Goal: Task Accomplishment & Management: Manage account settings

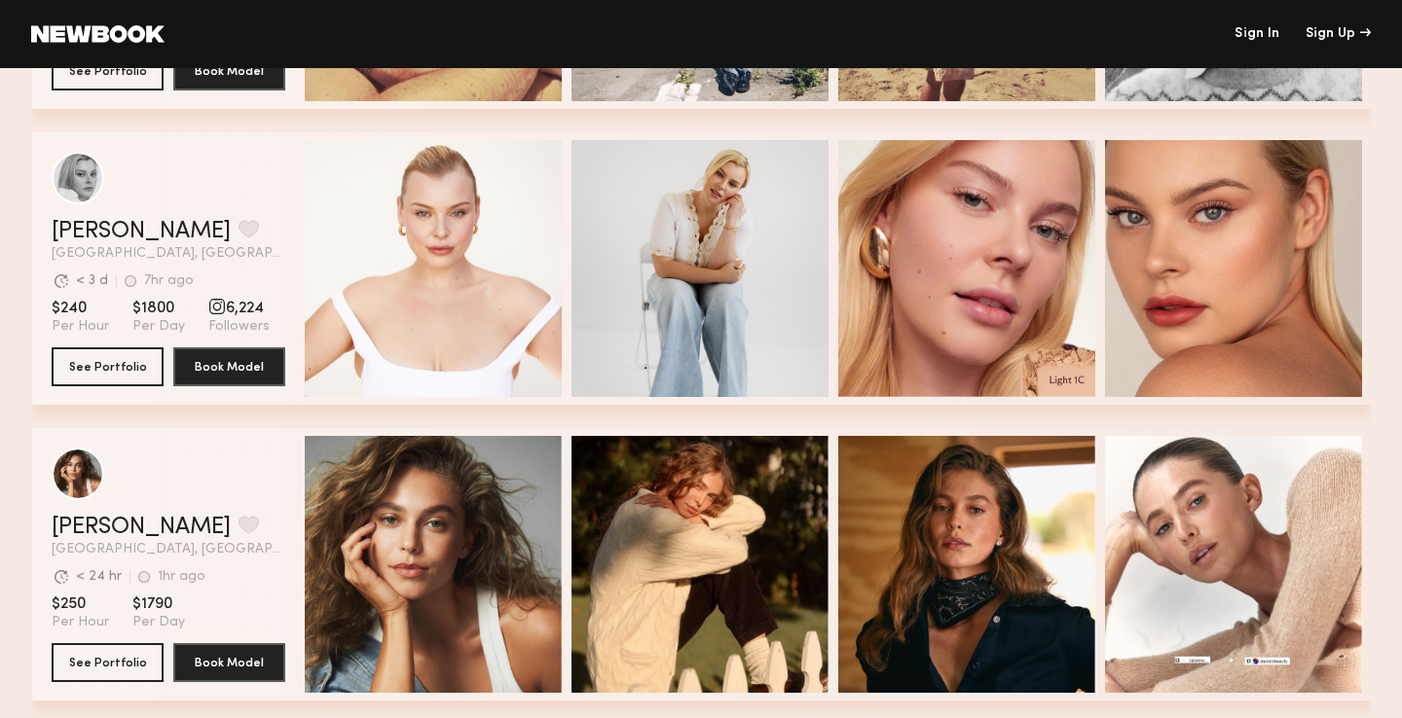
scroll to position [2353, 0]
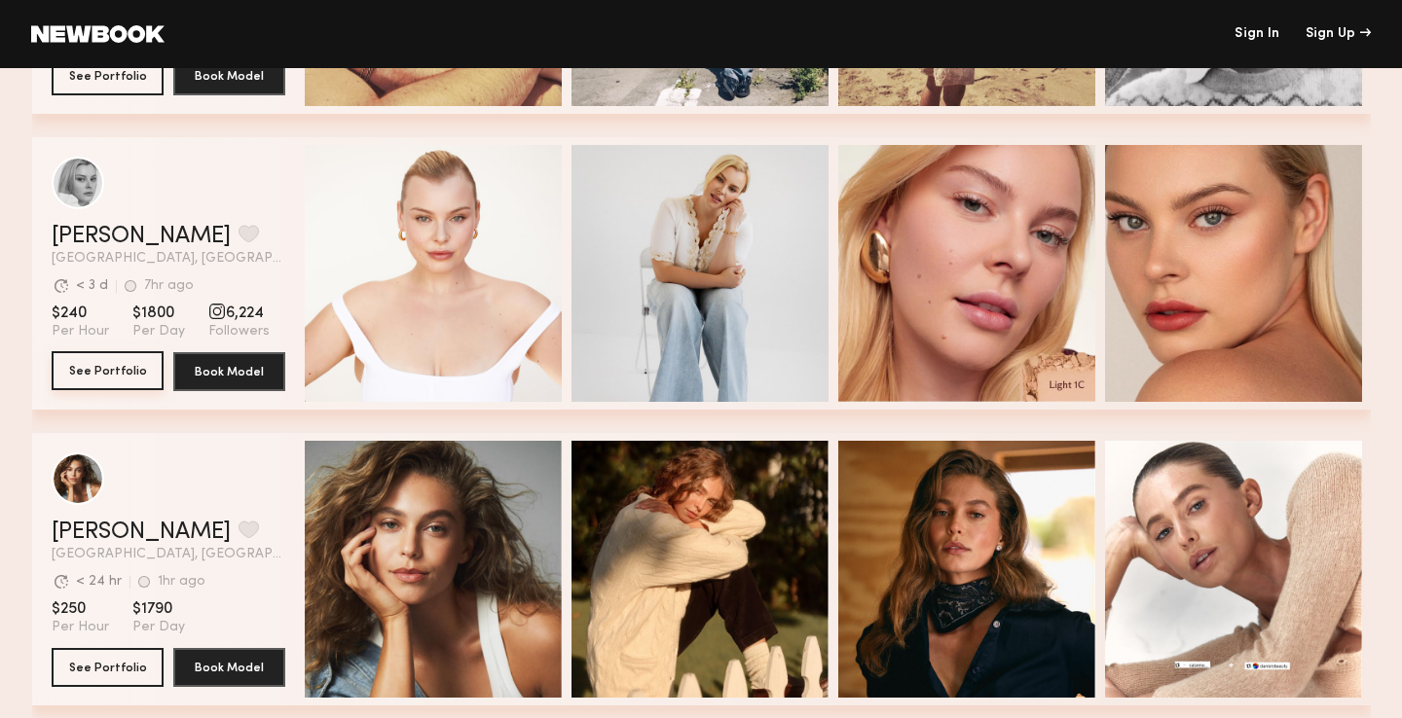
click at [126, 374] on button "See Portfolio" at bounding box center [108, 370] width 112 height 39
click at [220, 328] on span "Followers" at bounding box center [238, 332] width 61 height 18
click at [223, 312] on span "6,224" at bounding box center [238, 313] width 61 height 19
click at [213, 312] on div "grid" at bounding box center [217, 312] width 18 height 18
click at [213, 328] on span "Followers" at bounding box center [238, 332] width 61 height 18
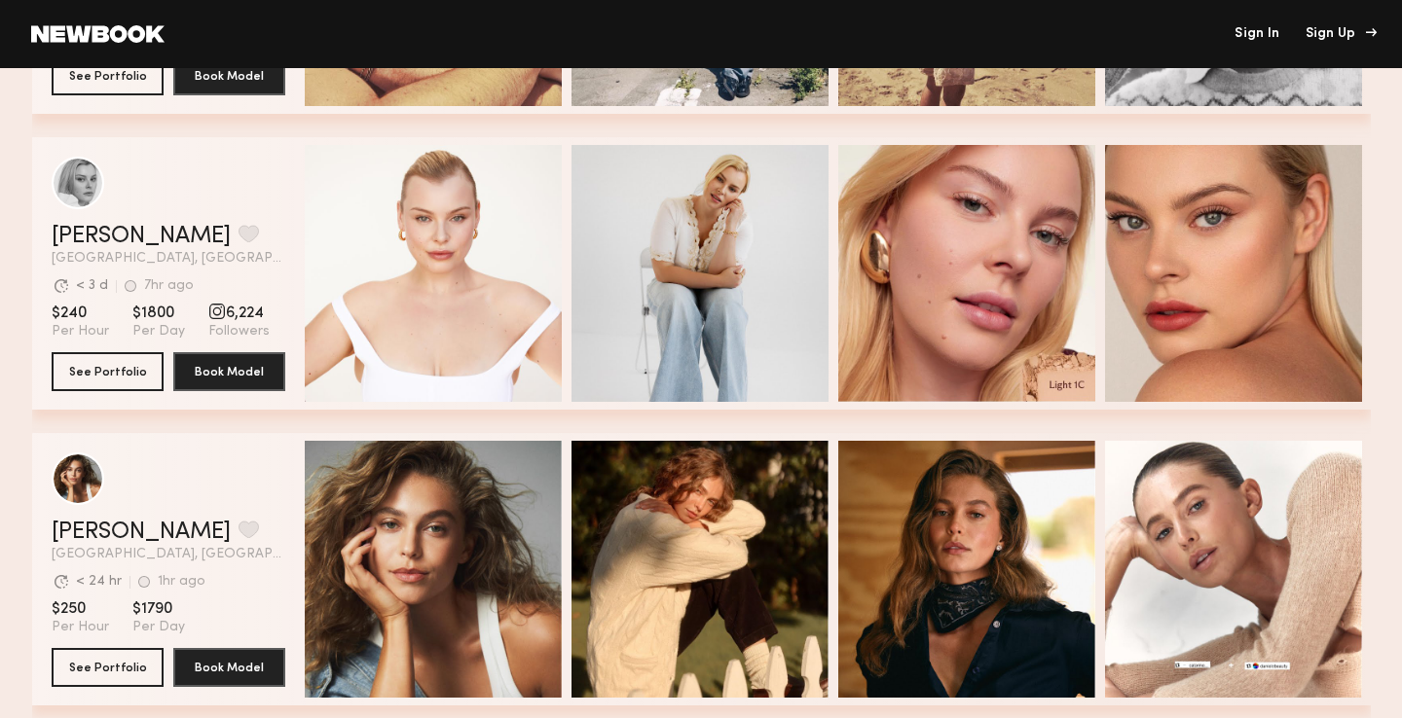
click at [1329, 32] on div "Sign Up" at bounding box center [1337, 34] width 65 height 14
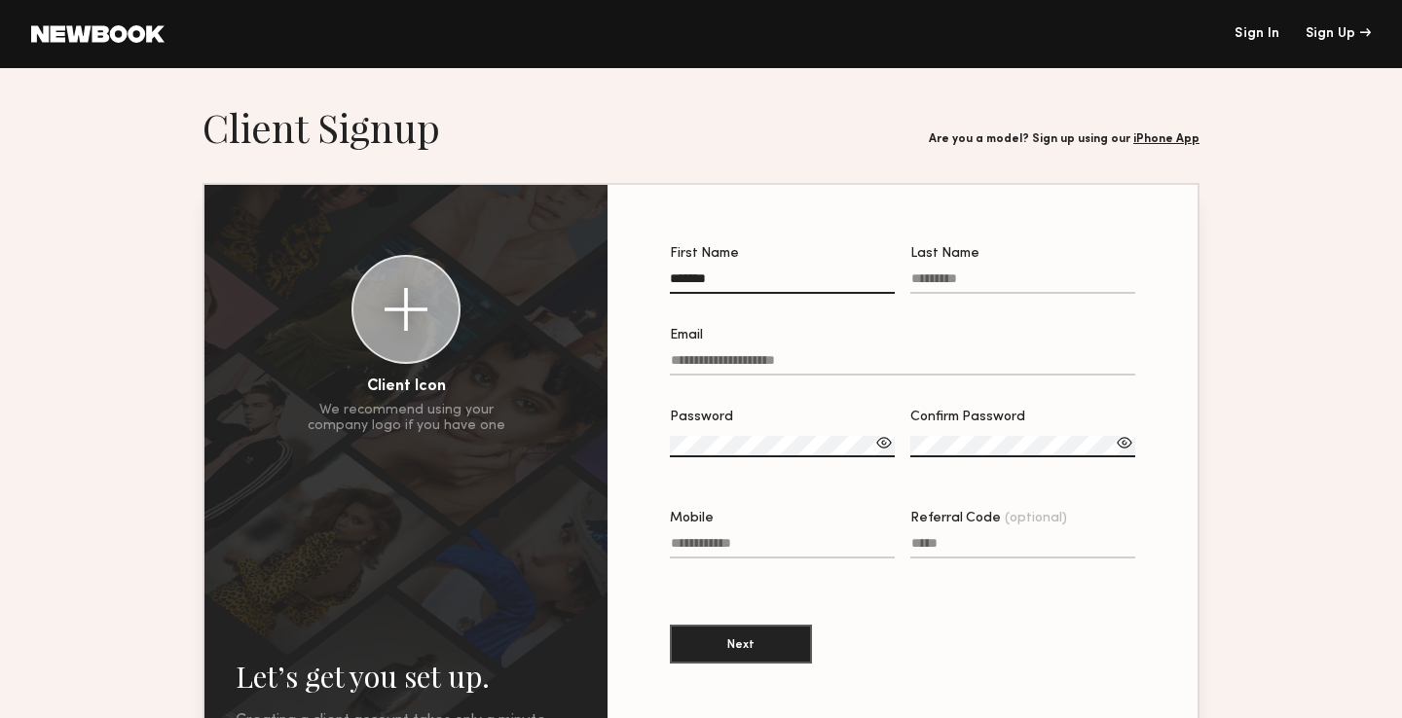
type input "******"
click at [880, 350] on label "Email" at bounding box center [902, 362] width 465 height 66
click at [880, 353] on input "Email" at bounding box center [902, 364] width 465 height 22
type input "**********"
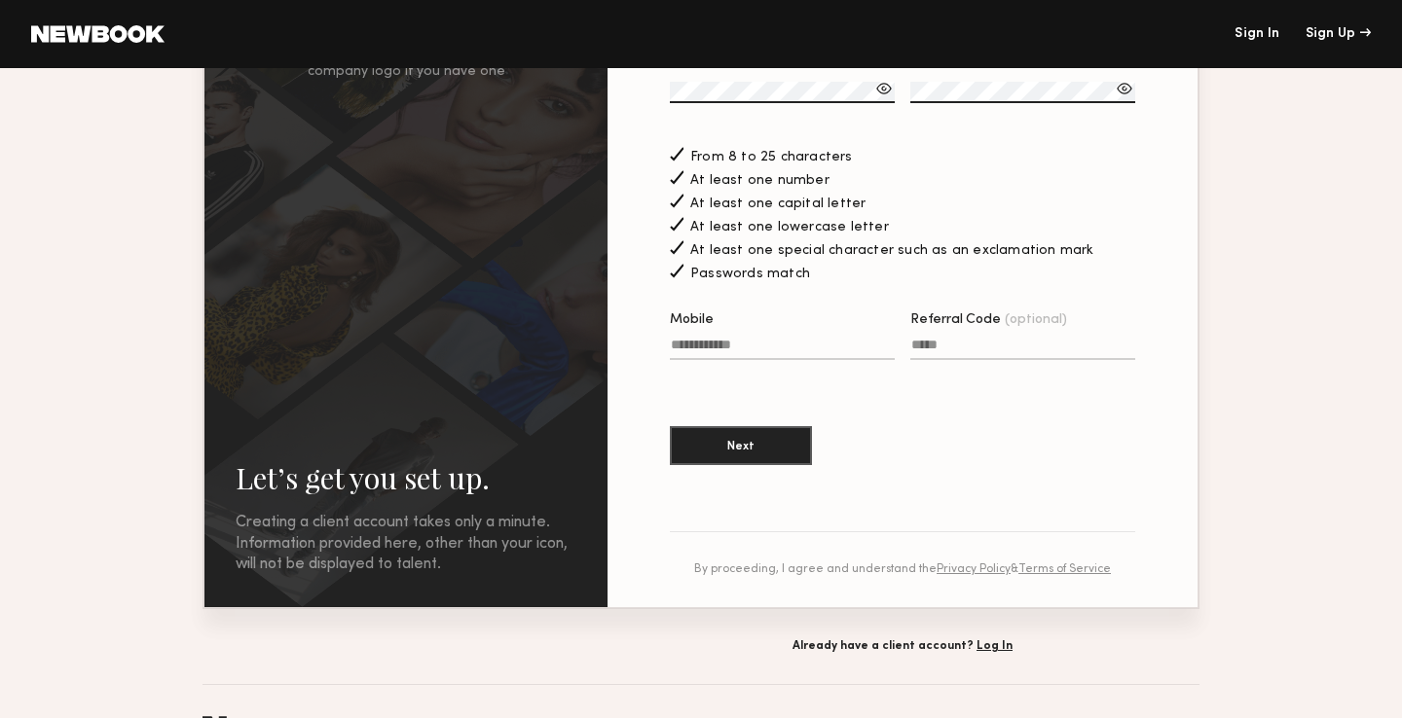
scroll to position [358, 0]
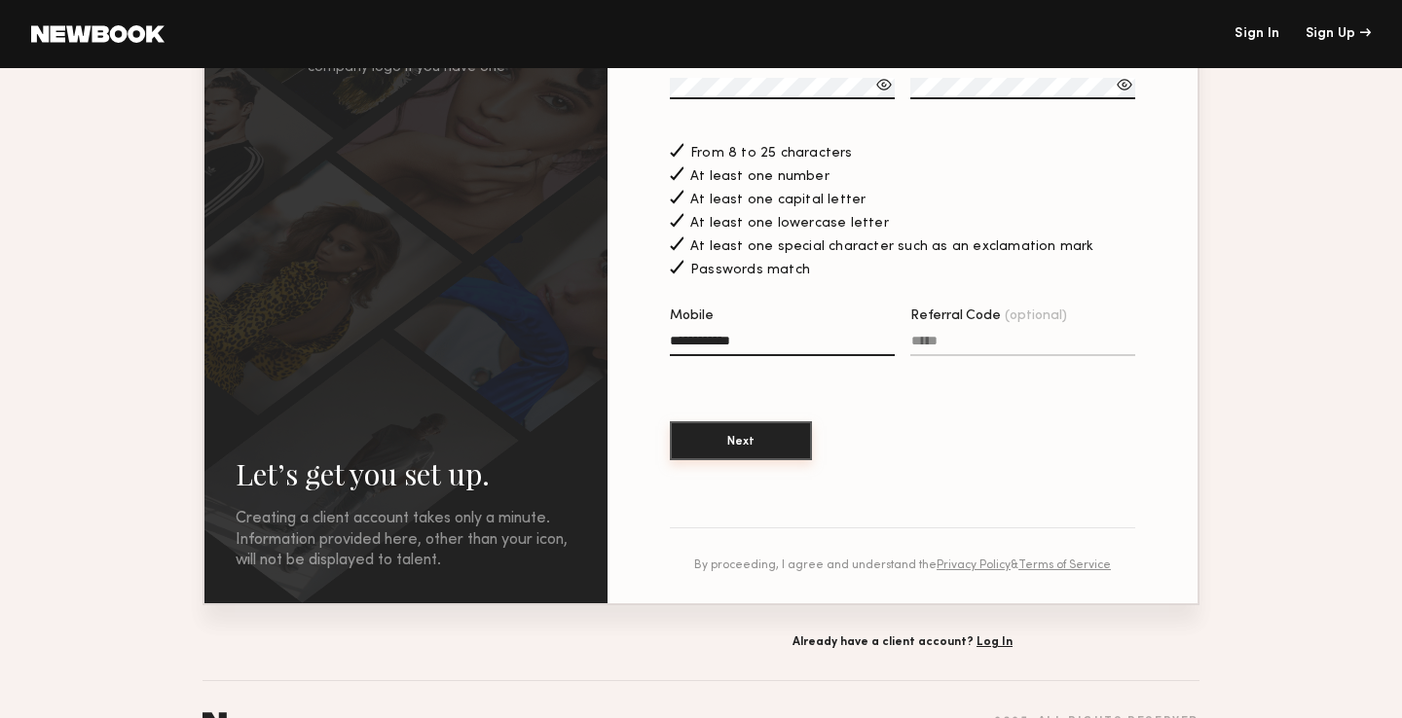
type input "**********"
click at [772, 449] on button "Next" at bounding box center [741, 441] width 142 height 39
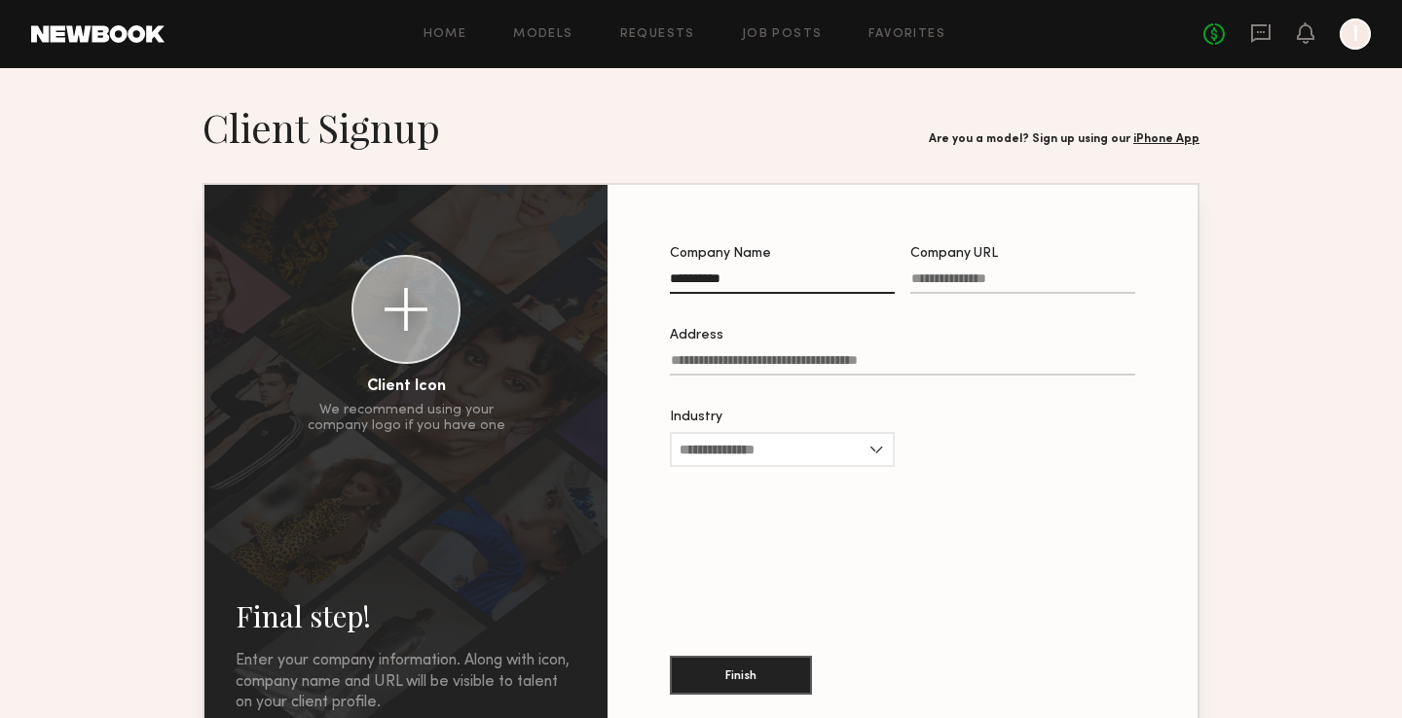
type input "**********"
click at [935, 270] on label "Company URL" at bounding box center [1022, 280] width 225 height 66
click at [935, 272] on input "Company URL" at bounding box center [1022, 283] width 225 height 22
type input "**********"
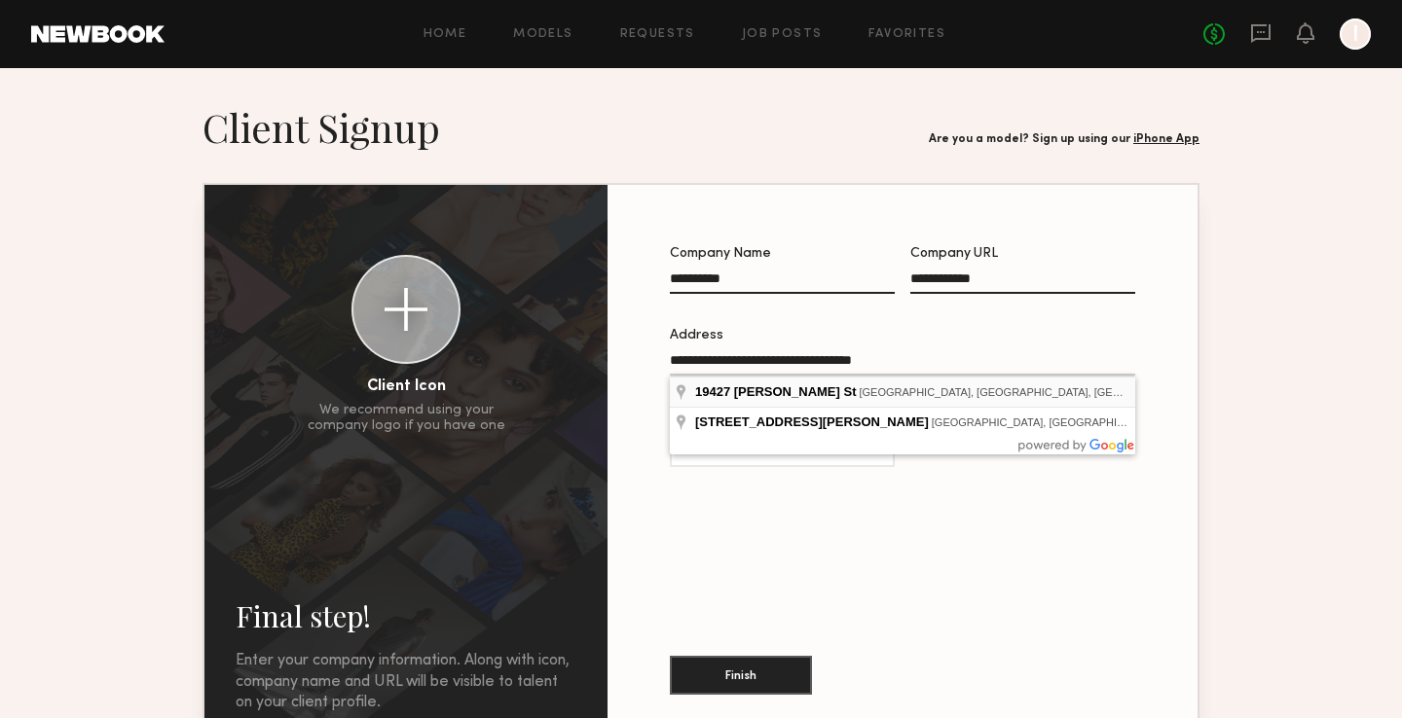
type input "**********"
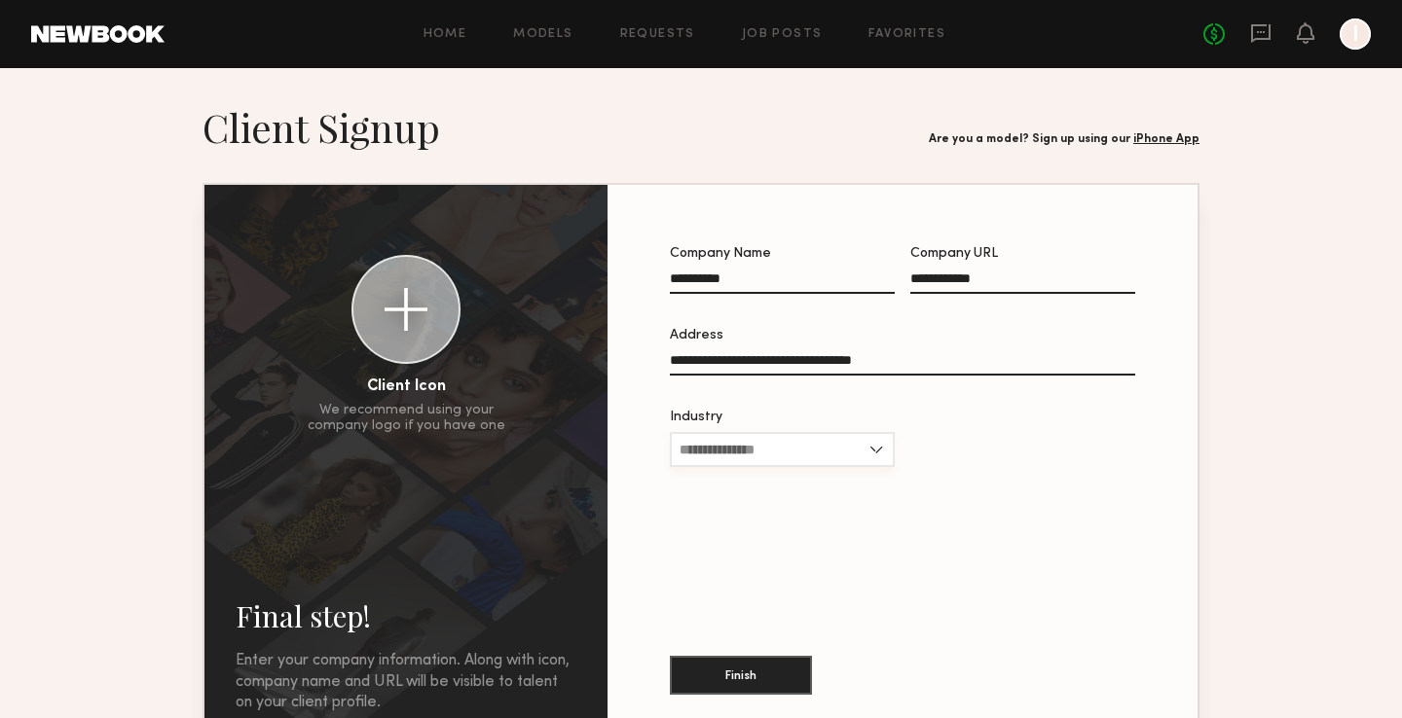
click at [835, 459] on input "Industry" at bounding box center [782, 449] width 225 height 35
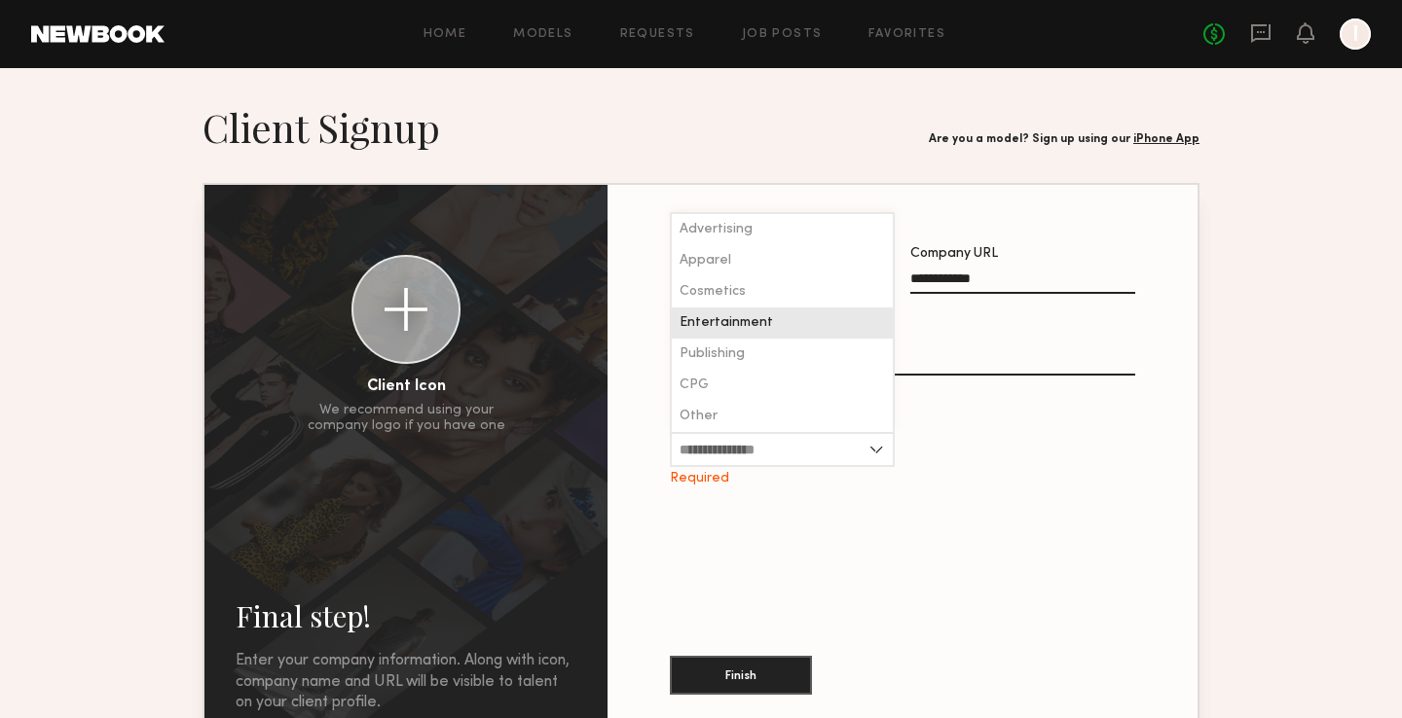
click at [791, 313] on div "Entertainment" at bounding box center [782, 323] width 221 height 31
type input "**********"
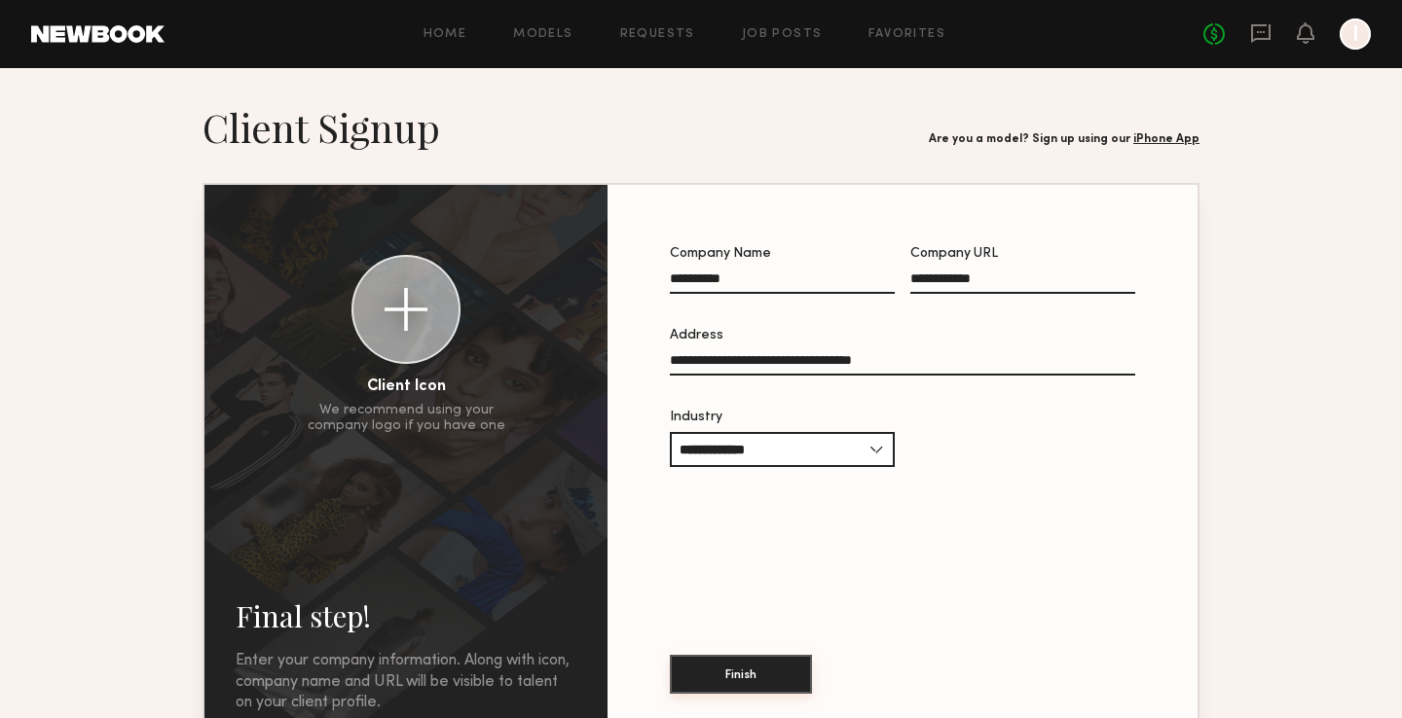
click at [775, 686] on button "Finish" at bounding box center [741, 674] width 142 height 39
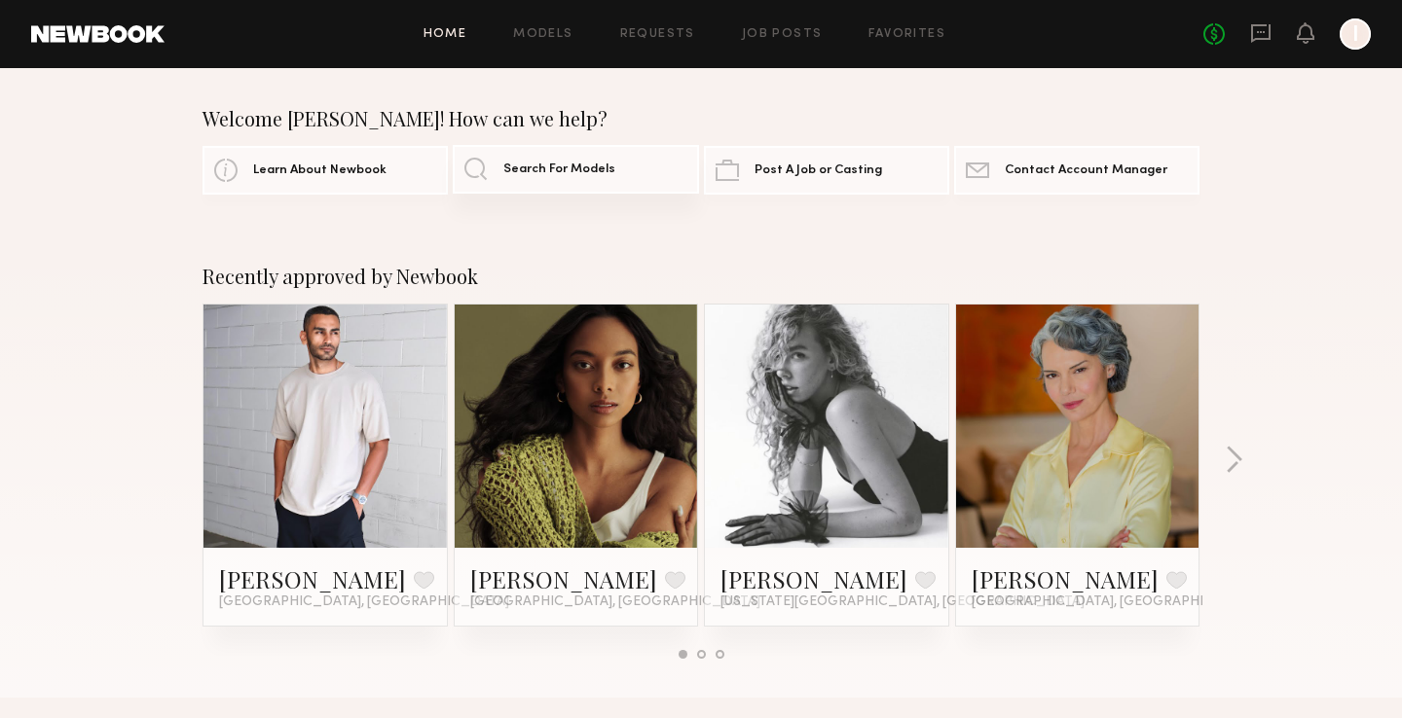
click at [561, 175] on span "Search For Models" at bounding box center [559, 170] width 112 height 13
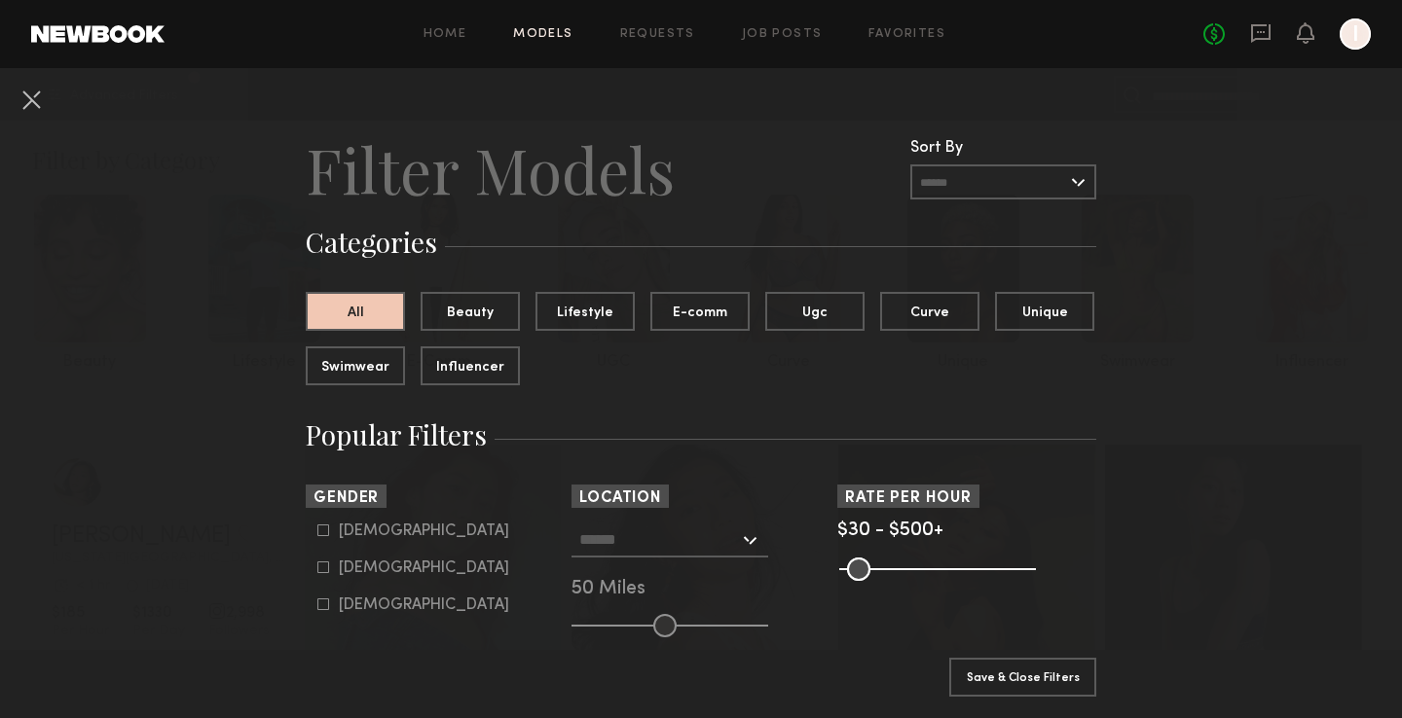
click at [645, 541] on input "text" at bounding box center [659, 539] width 160 height 33
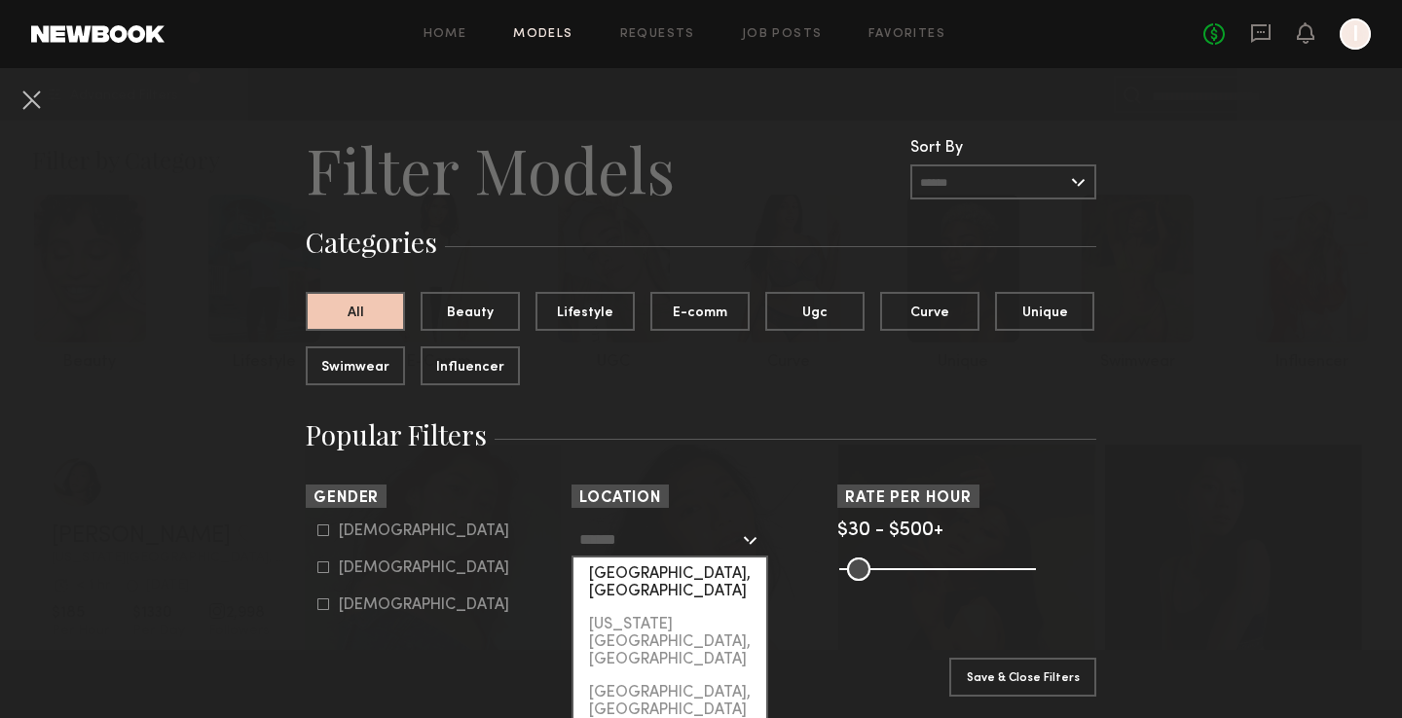
click at [652, 572] on div "[GEOGRAPHIC_DATA], [GEOGRAPHIC_DATA]" at bounding box center [669, 583] width 193 height 51
type input "**********"
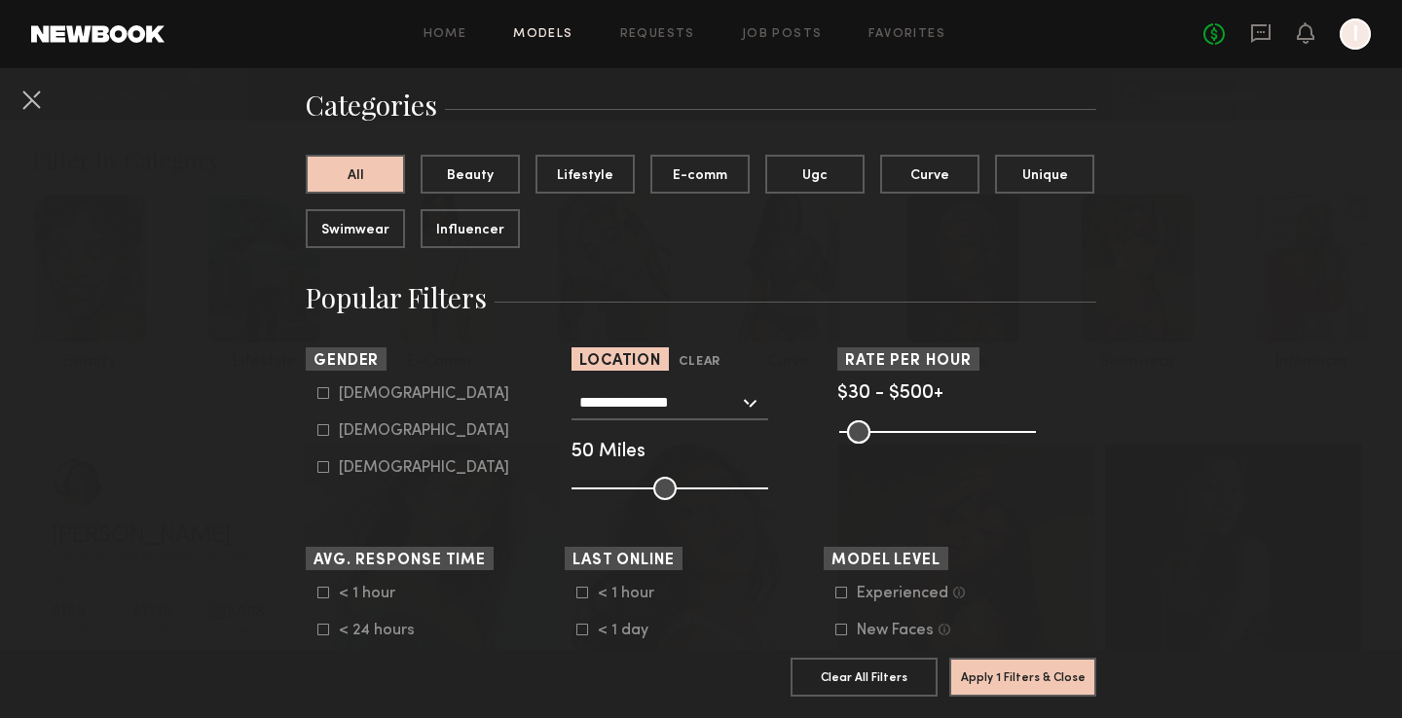
scroll to position [141, 0]
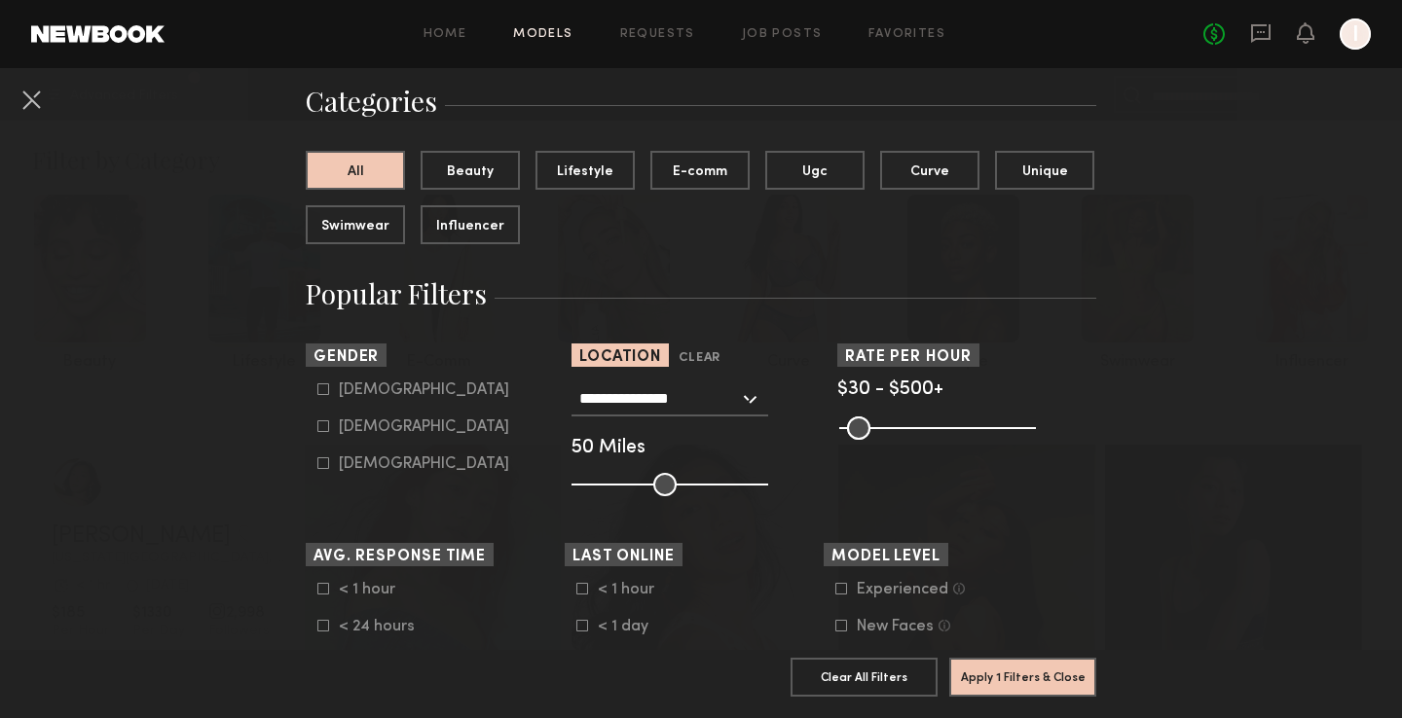
click at [323, 427] on icon at bounding box center [323, 427] width 12 height 12
type input "**"
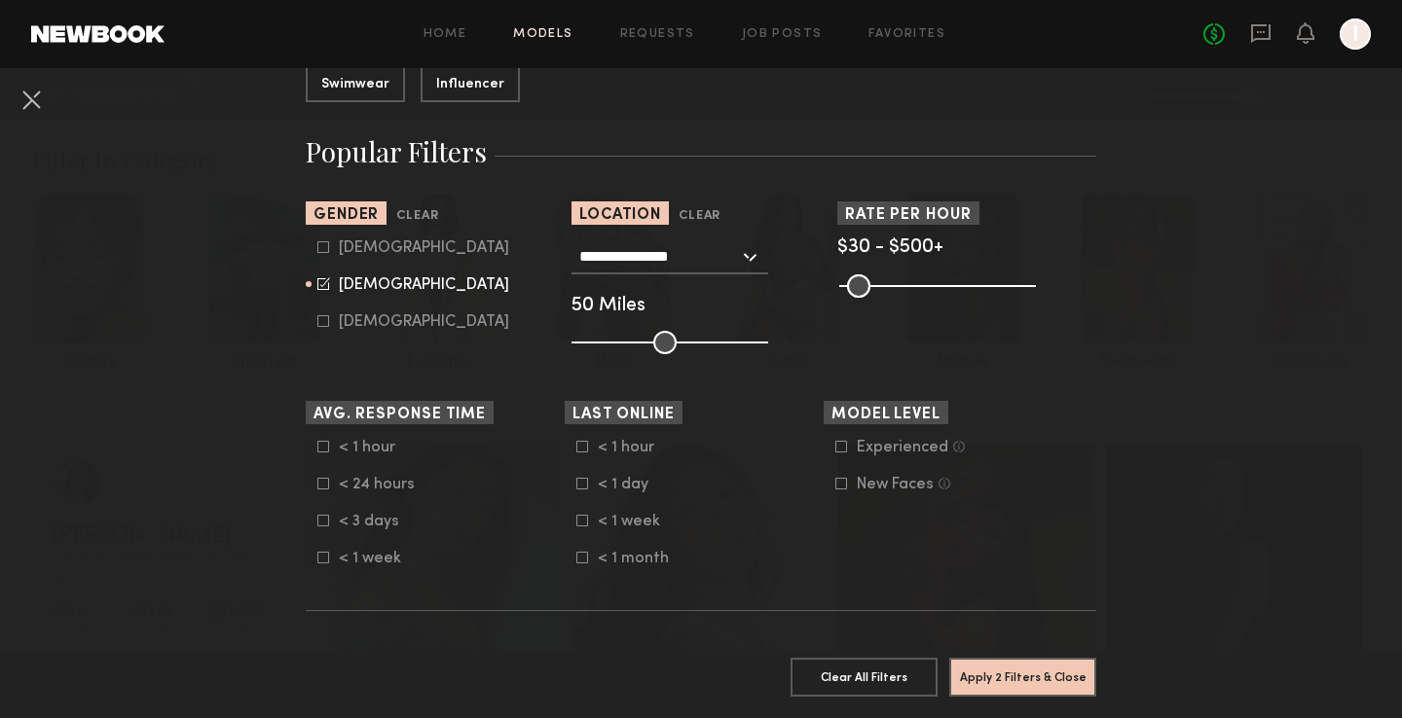
scroll to position [291, 0]
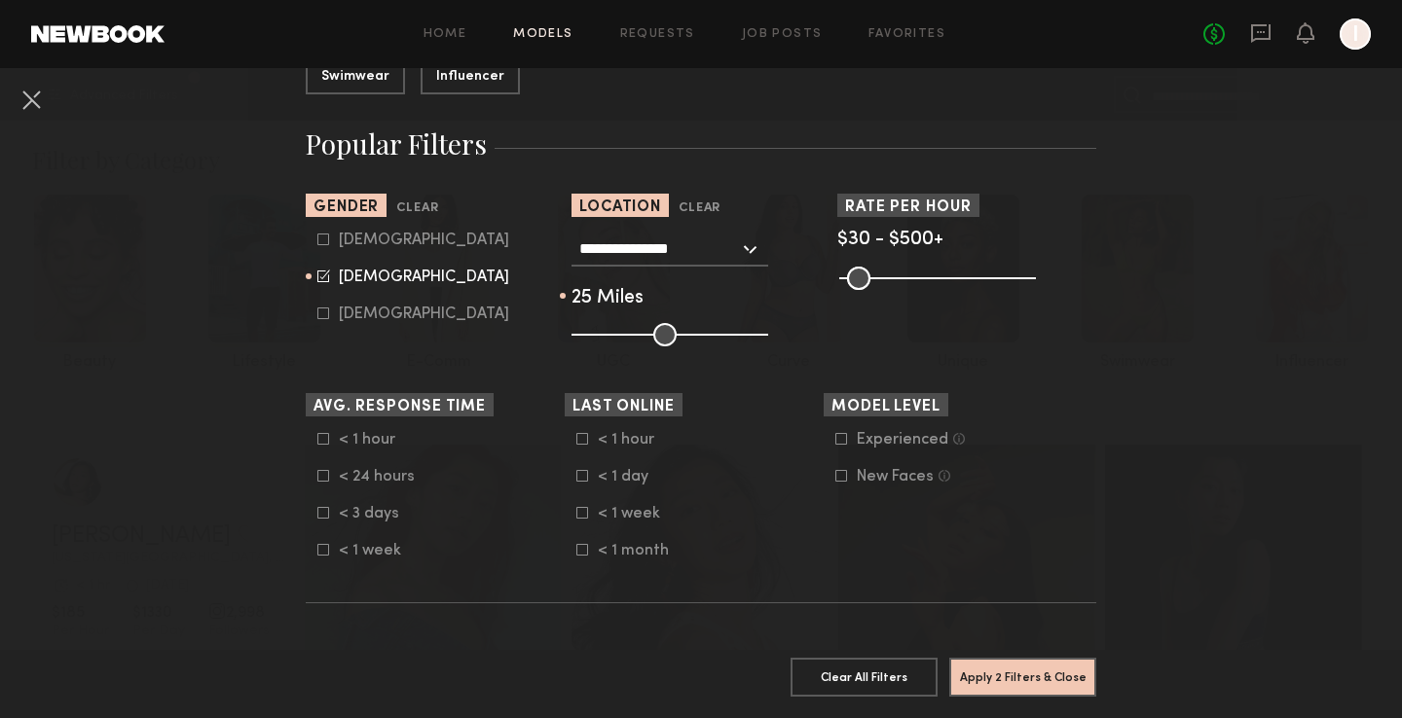
drag, startPoint x: 661, startPoint y: 336, endPoint x: 624, endPoint y: 336, distance: 37.0
type input "**"
click at [624, 336] on input "range" at bounding box center [669, 334] width 197 height 23
click at [839, 479] on icon at bounding box center [841, 476] width 12 height 12
click at [1028, 683] on button "Apply 3 Filters & Close" at bounding box center [1022, 676] width 147 height 39
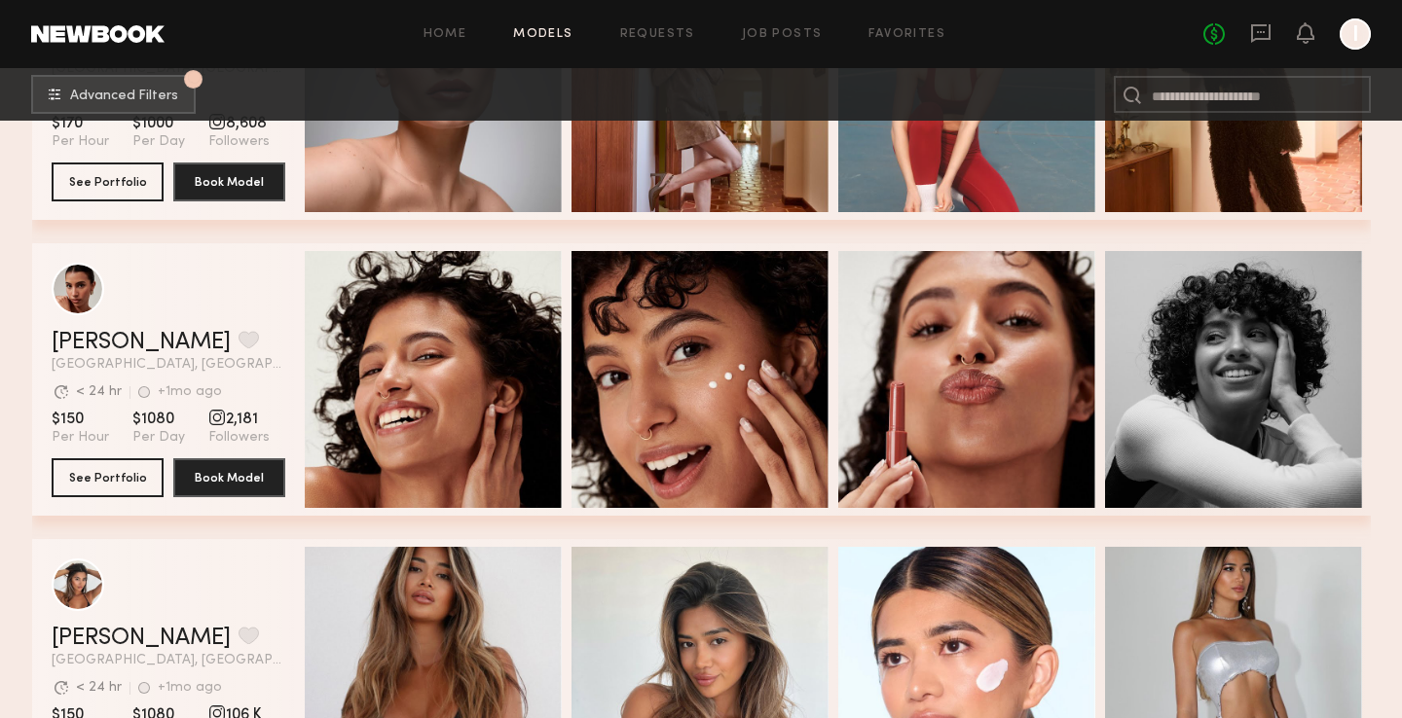
scroll to position [826, 0]
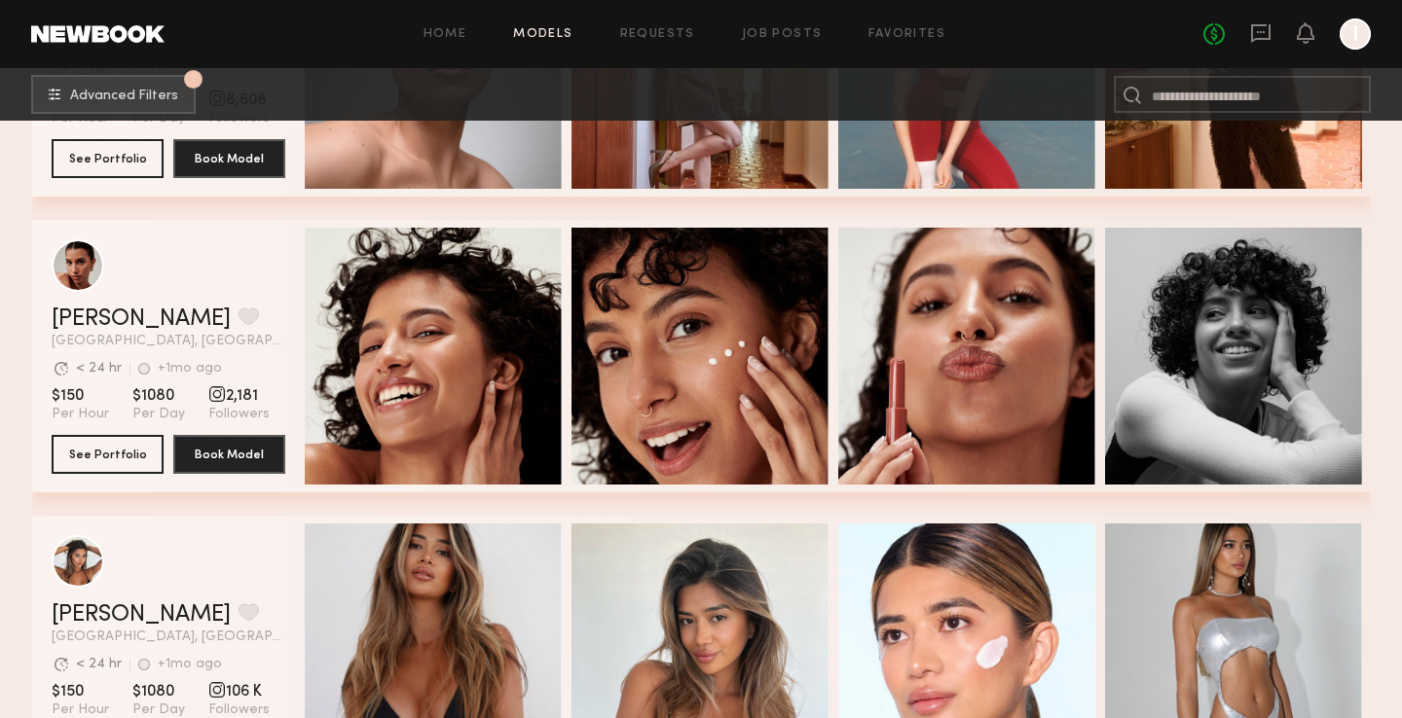
click at [229, 399] on span "2,181" at bounding box center [238, 395] width 61 height 19
click at [121, 459] on button "See Portfolio" at bounding box center [108, 453] width 112 height 39
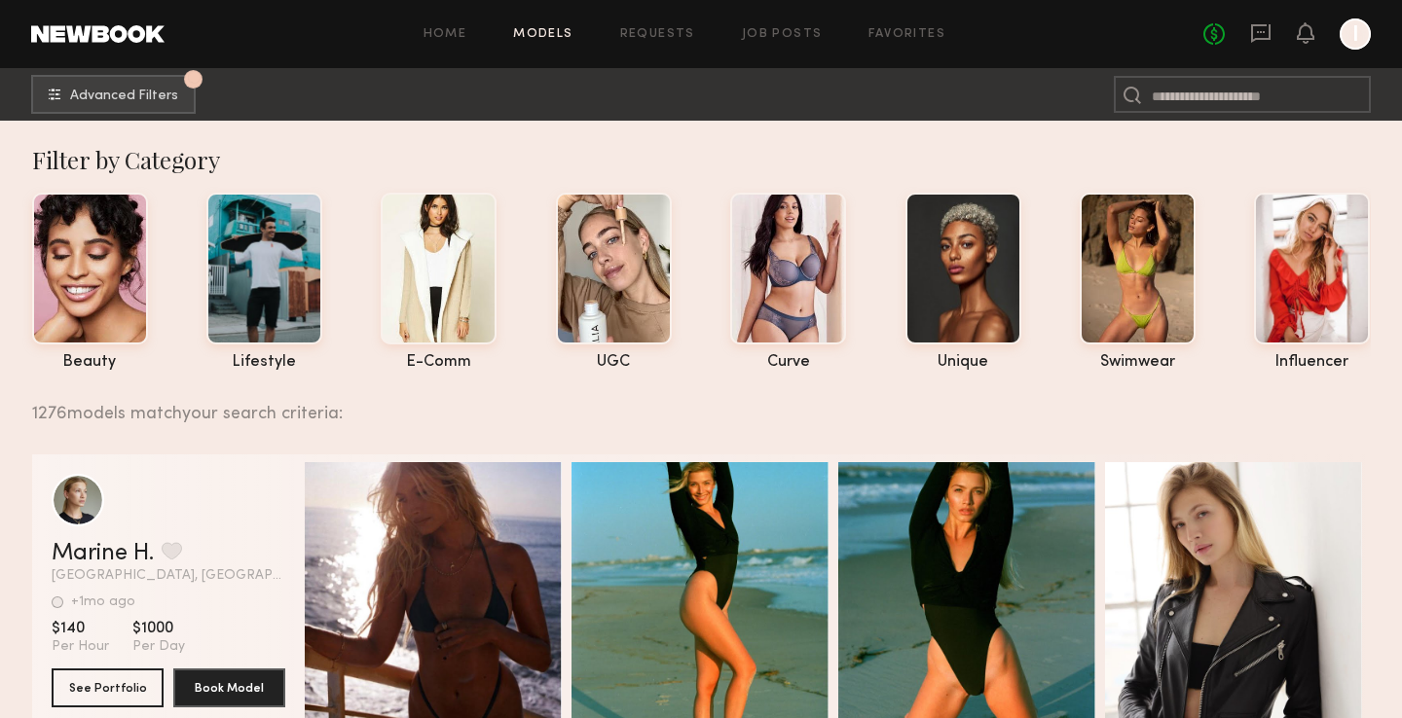
scroll to position [0, 0]
click at [459, 32] on link "Home" at bounding box center [445, 34] width 44 height 13
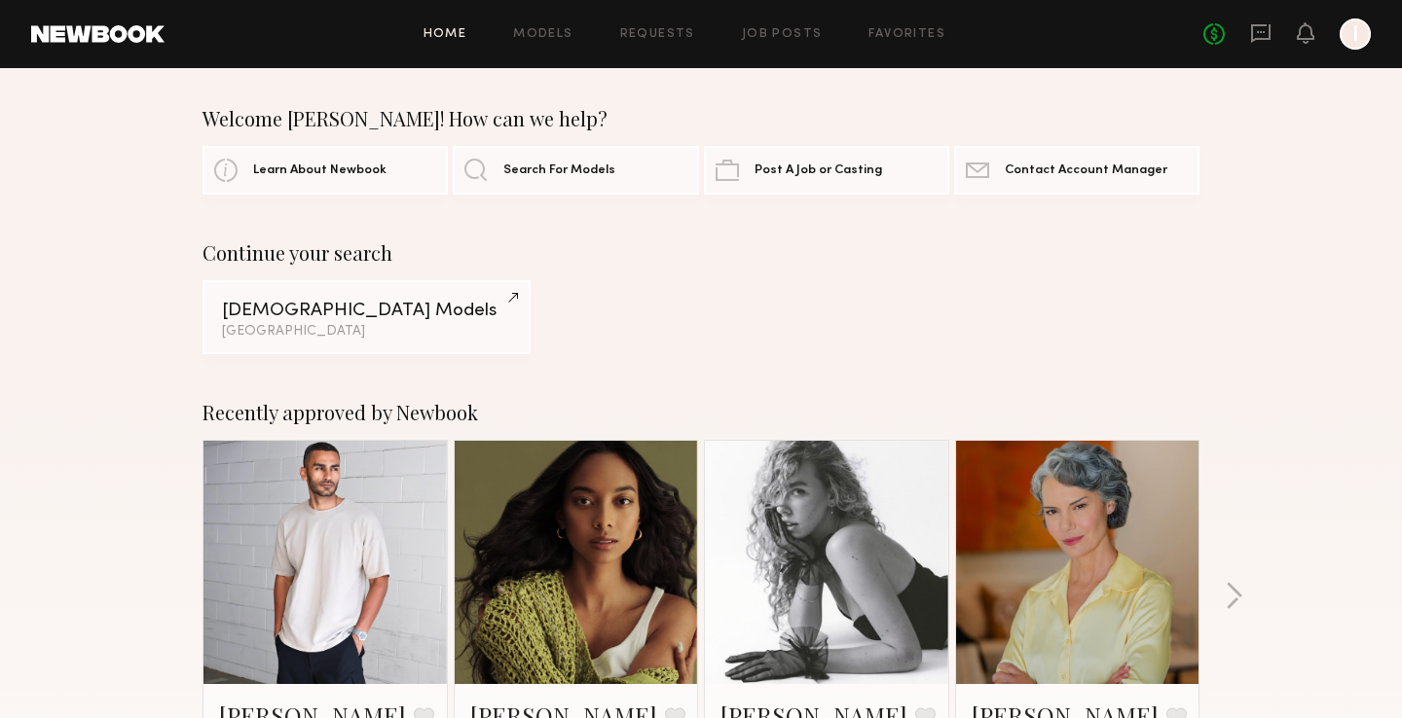
click at [1368, 30] on div at bounding box center [1355, 33] width 31 height 31
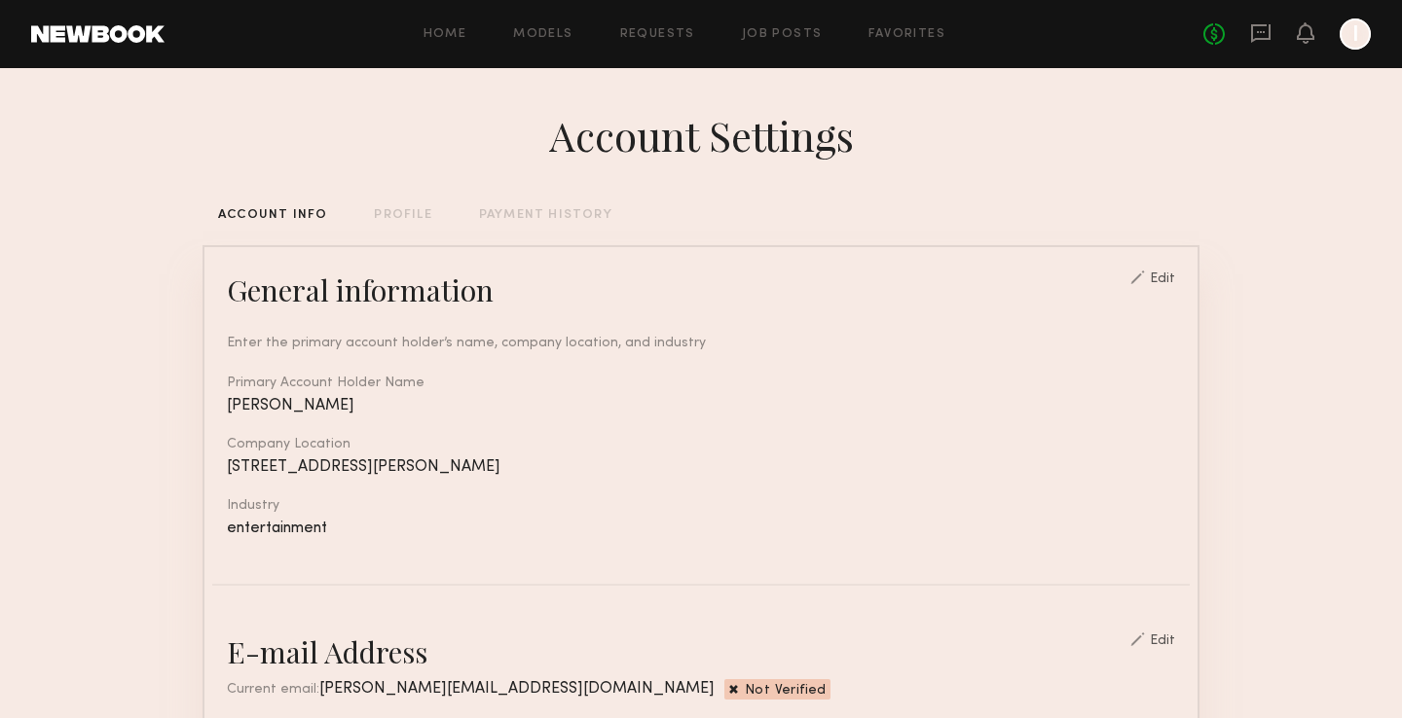
click at [1174, 275] on div "Edit" at bounding box center [1162, 280] width 25 height 14
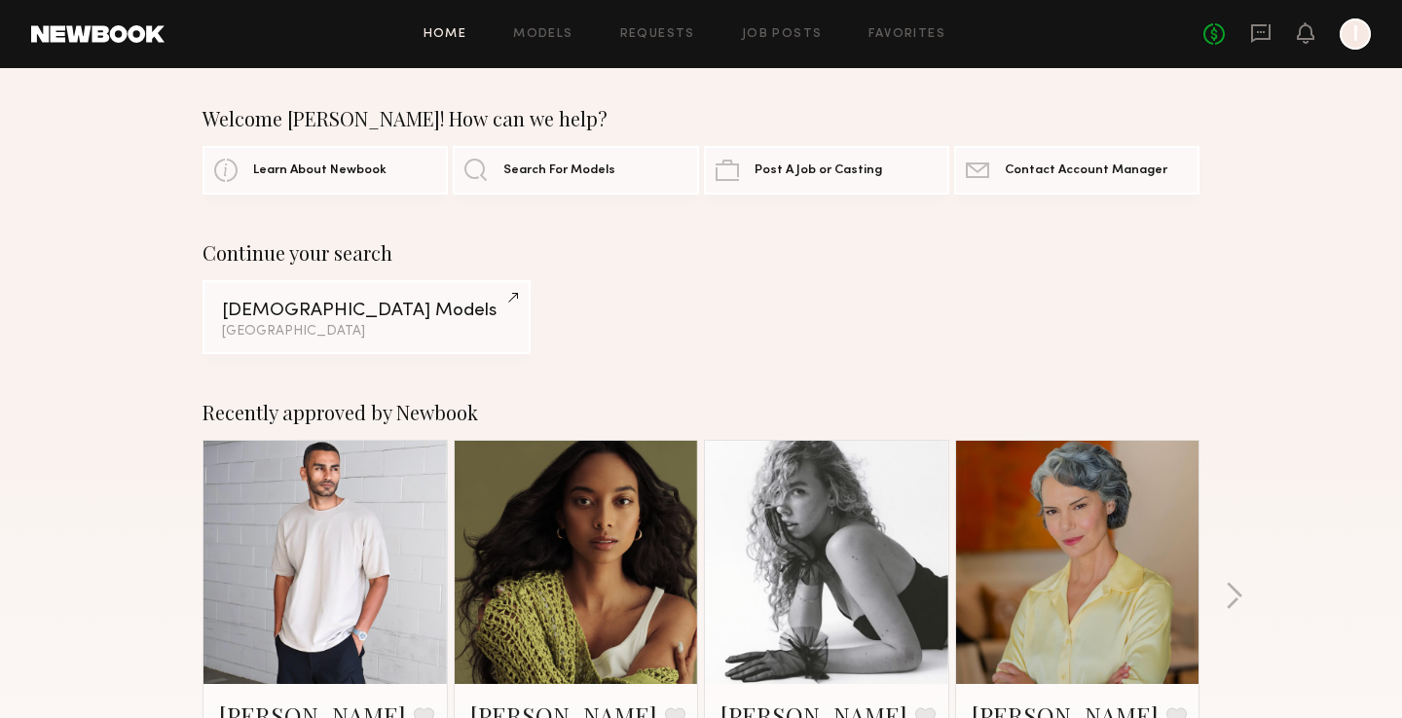
click at [1358, 16] on header "Home Models Requests Job Posts Favorites Sign Out No fees up to $5,000 I" at bounding box center [701, 34] width 1402 height 68
click at [1352, 46] on div at bounding box center [1355, 33] width 31 height 31
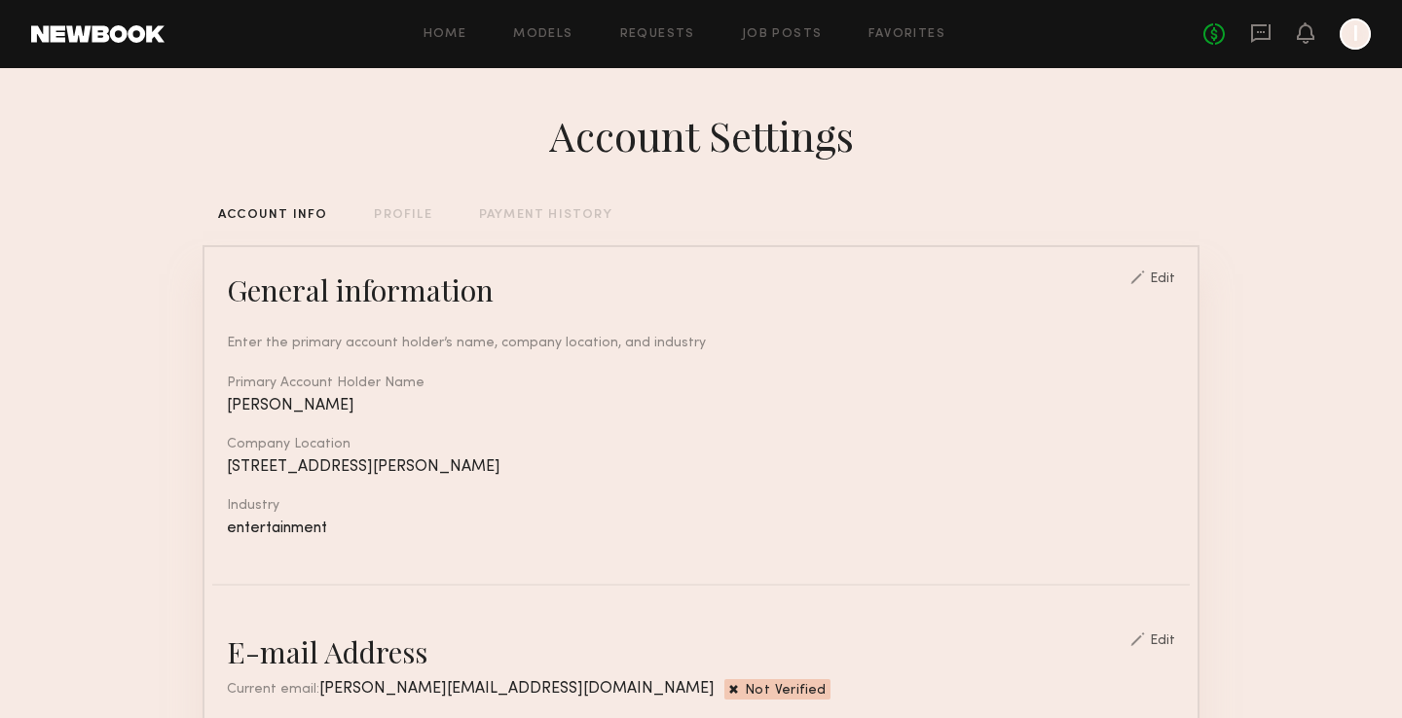
click at [399, 214] on div "PROFILE" at bounding box center [402, 215] width 57 height 13
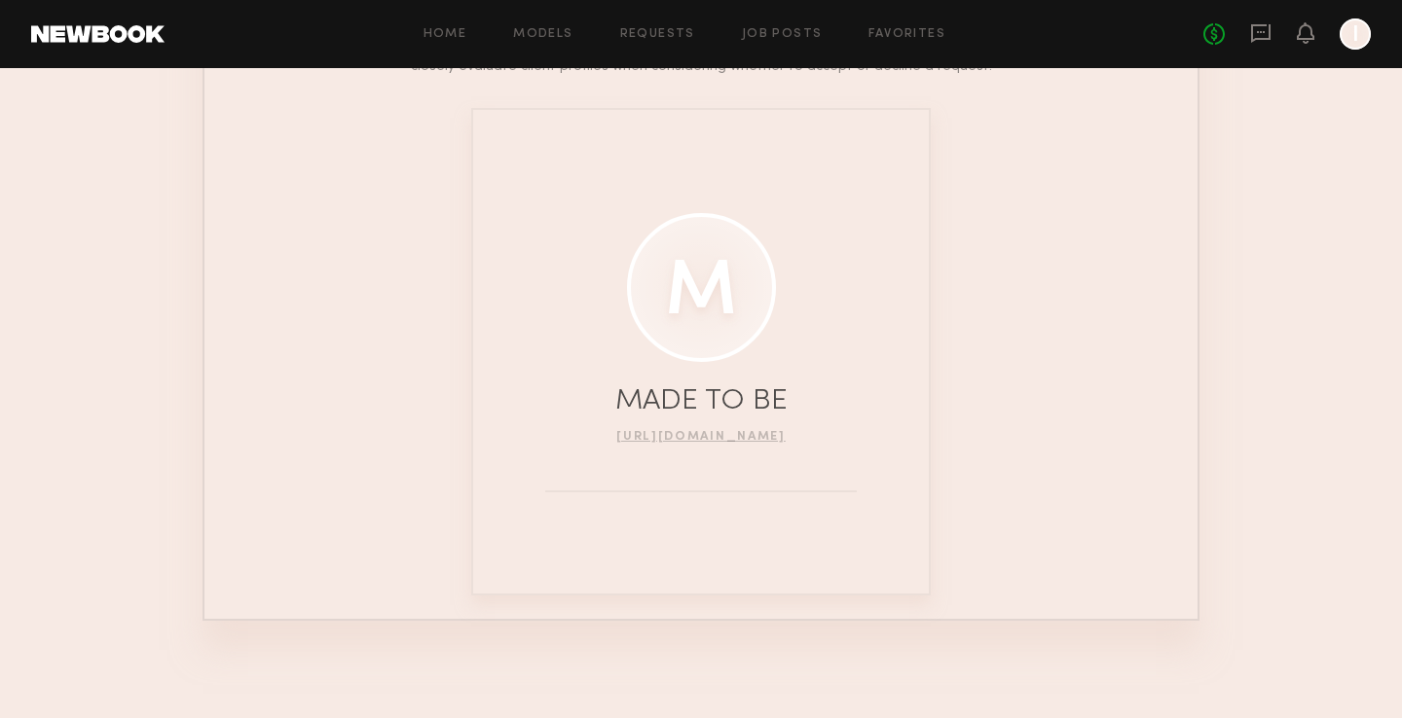
scroll to position [289, 0]
click at [698, 311] on div at bounding box center [701, 287] width 149 height 149
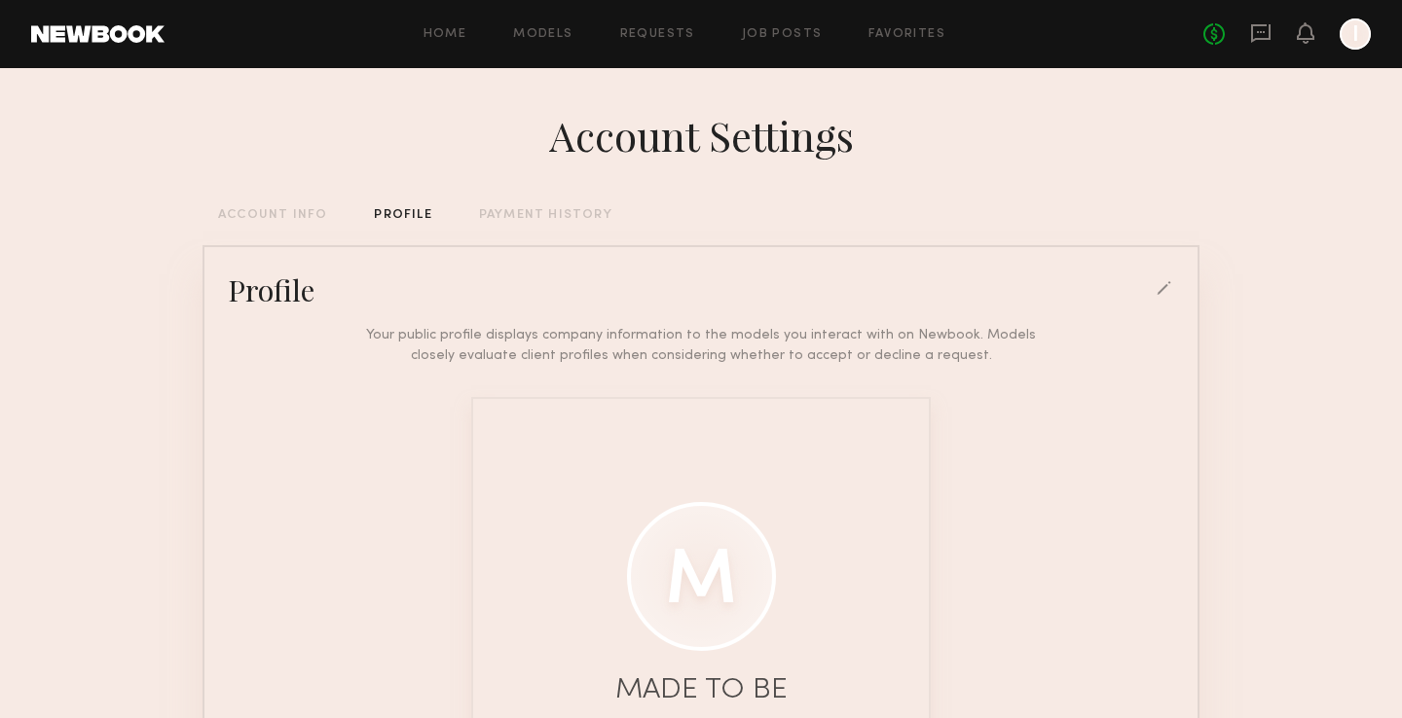
scroll to position [0, 0]
click at [1154, 295] on div "Profile" at bounding box center [700, 290] width 977 height 39
click at [1163, 290] on div at bounding box center [1165, 290] width 18 height 18
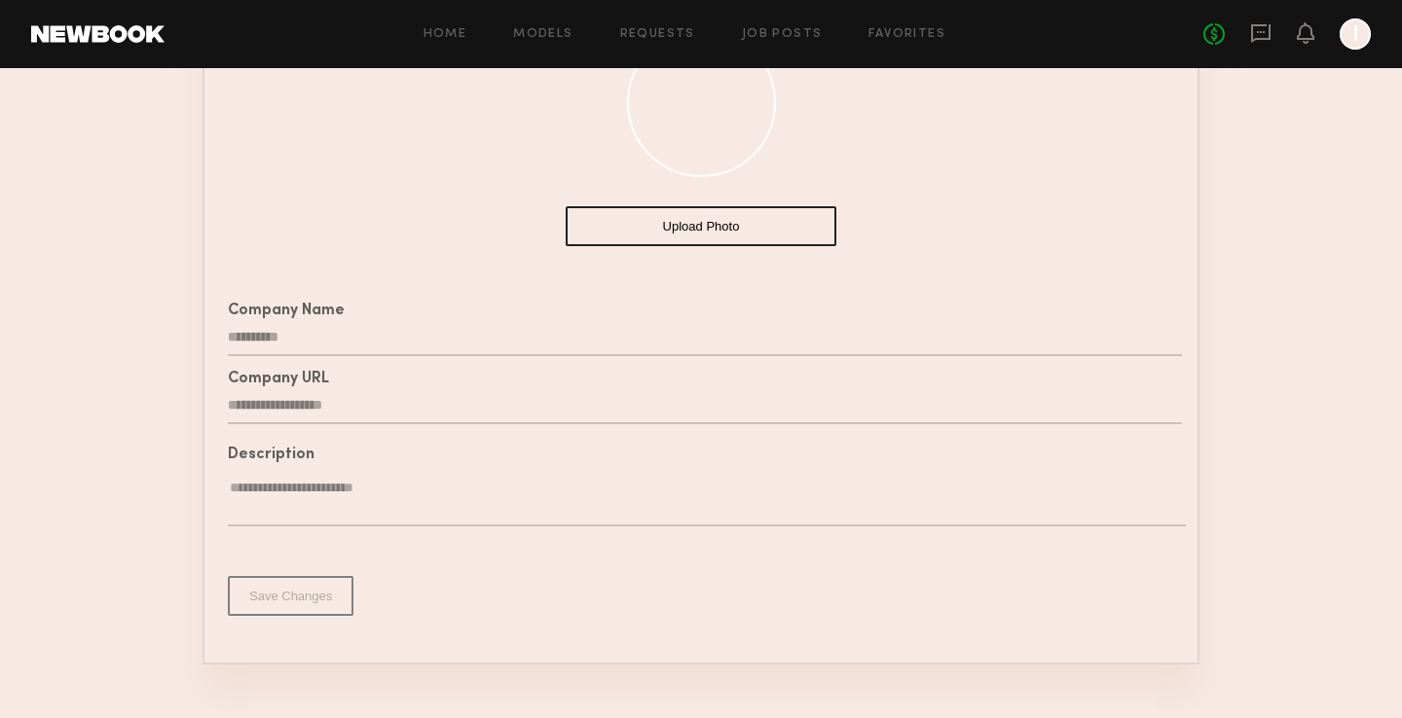
scroll to position [365, 0]
click at [385, 405] on input "**********" at bounding box center [705, 403] width 954 height 37
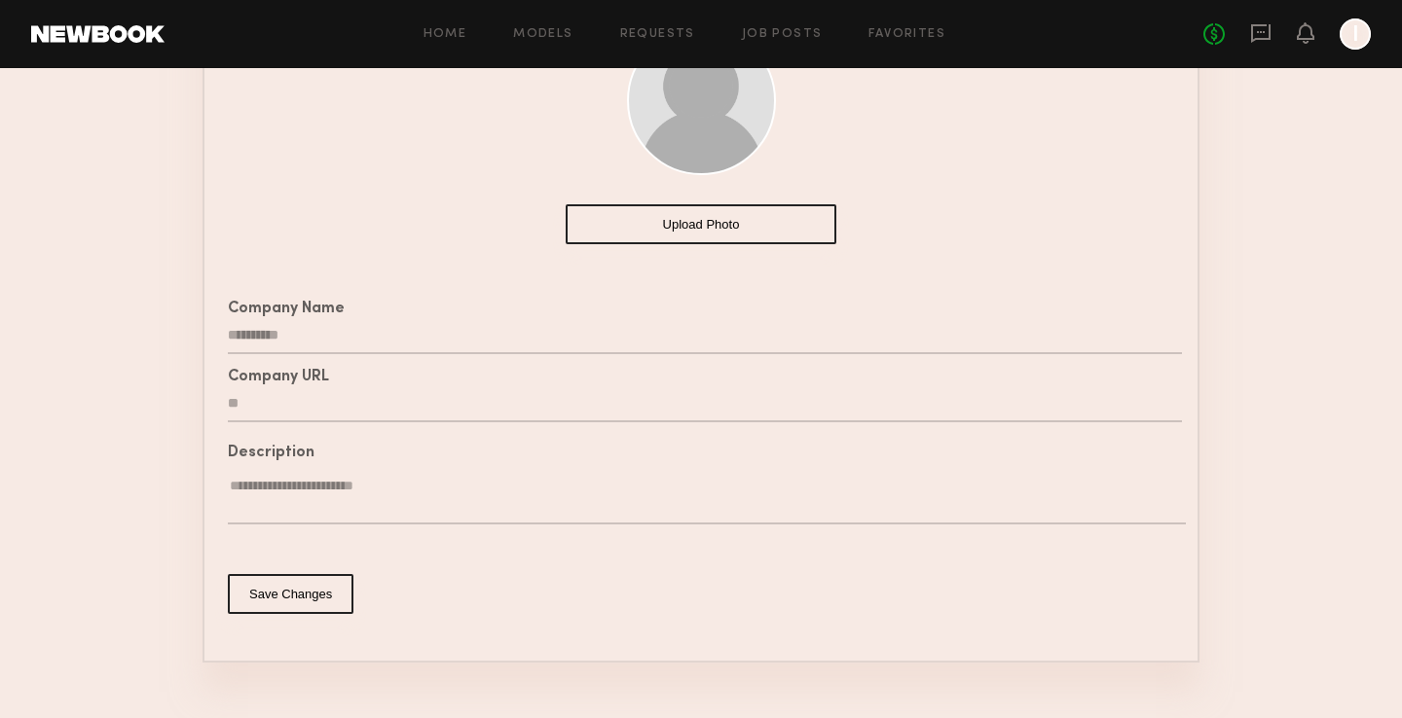
type input "*"
type input "**********"
click at [350, 336] on input "**********" at bounding box center [705, 335] width 954 height 37
type input "*"
type input "**********"
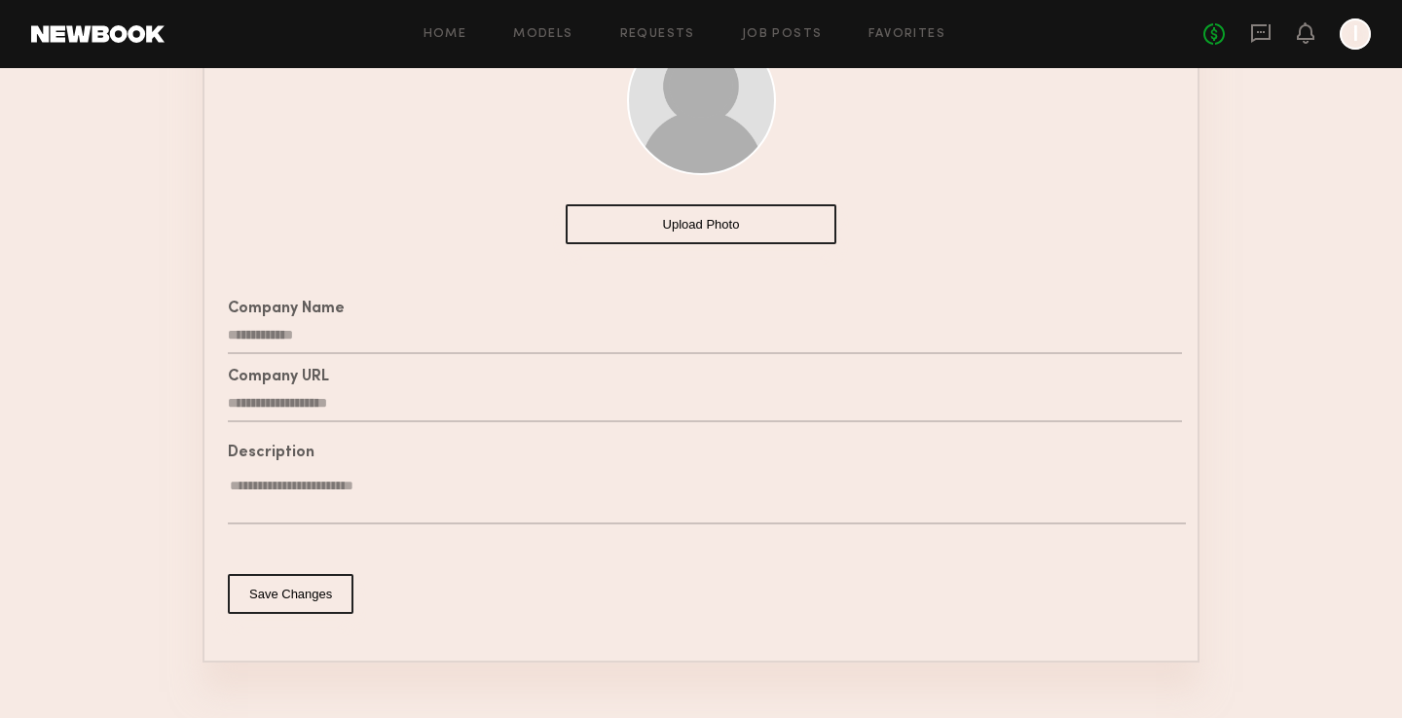
click at [272, 505] on textarea at bounding box center [707, 501] width 958 height 48
type textarea "**********"
click at [296, 600] on button "Save Changes" at bounding box center [291, 594] width 126 height 40
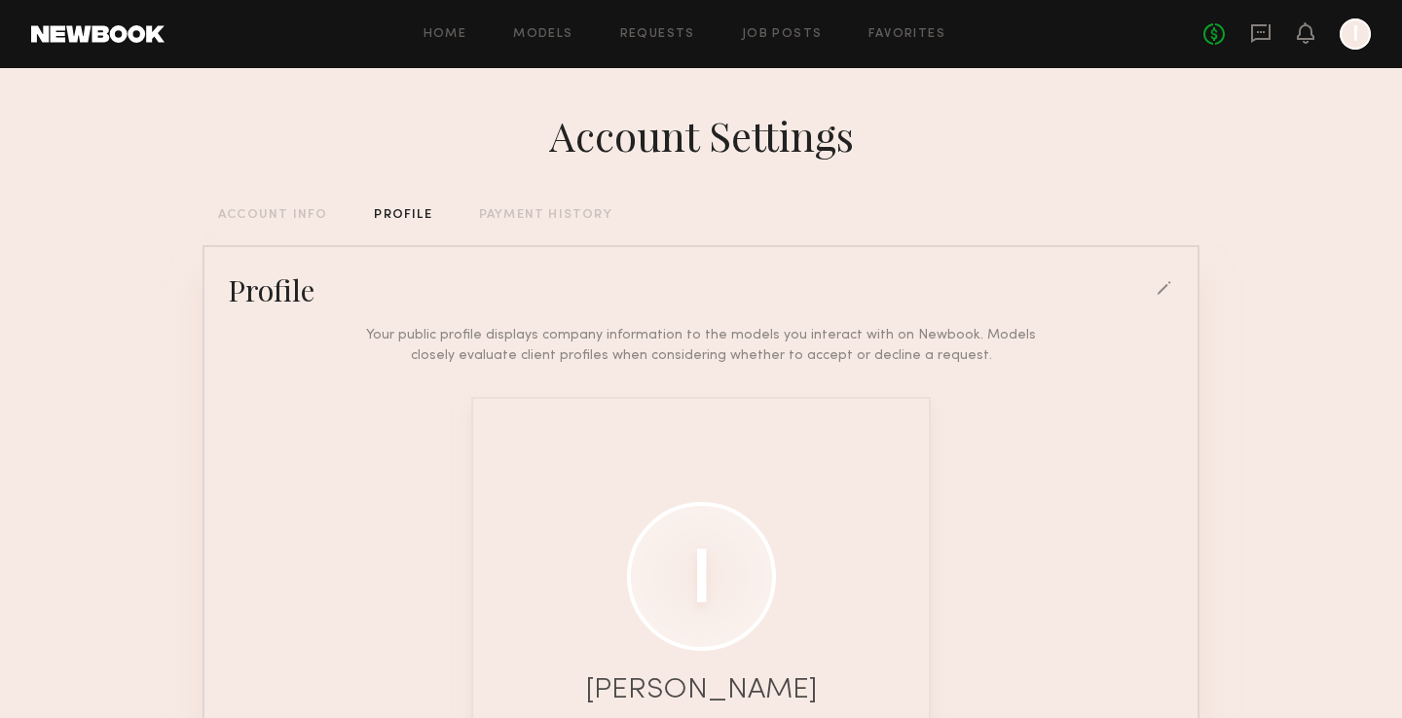
scroll to position [0, 0]
click at [551, 218] on div "PAYMENT HISTORY" at bounding box center [545, 215] width 133 height 13
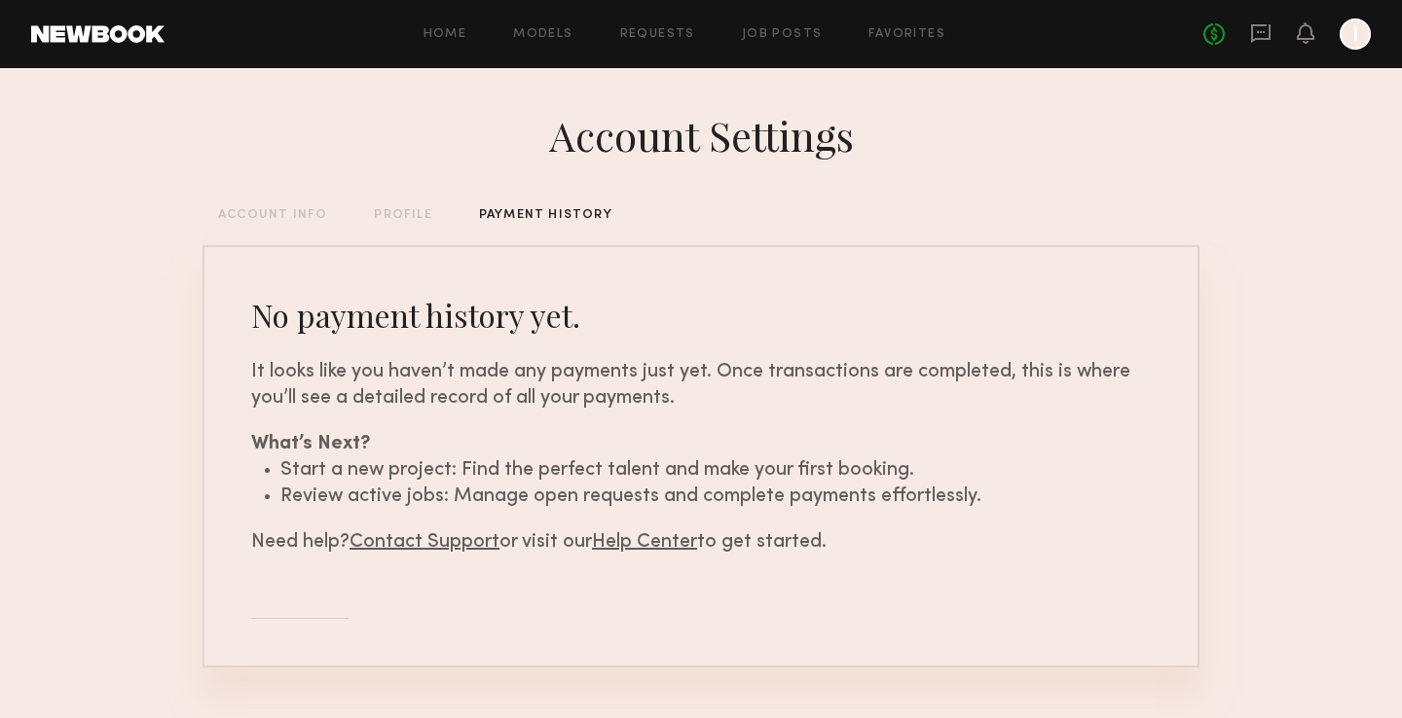
click at [287, 207] on div "Account Settings ACCOUNT INFO PROFILE PAYMENT HISTORY No payment history yet. I…" at bounding box center [700, 416] width 997 height 697
click at [286, 212] on div "ACCOUNT INFO" at bounding box center [272, 215] width 109 height 13
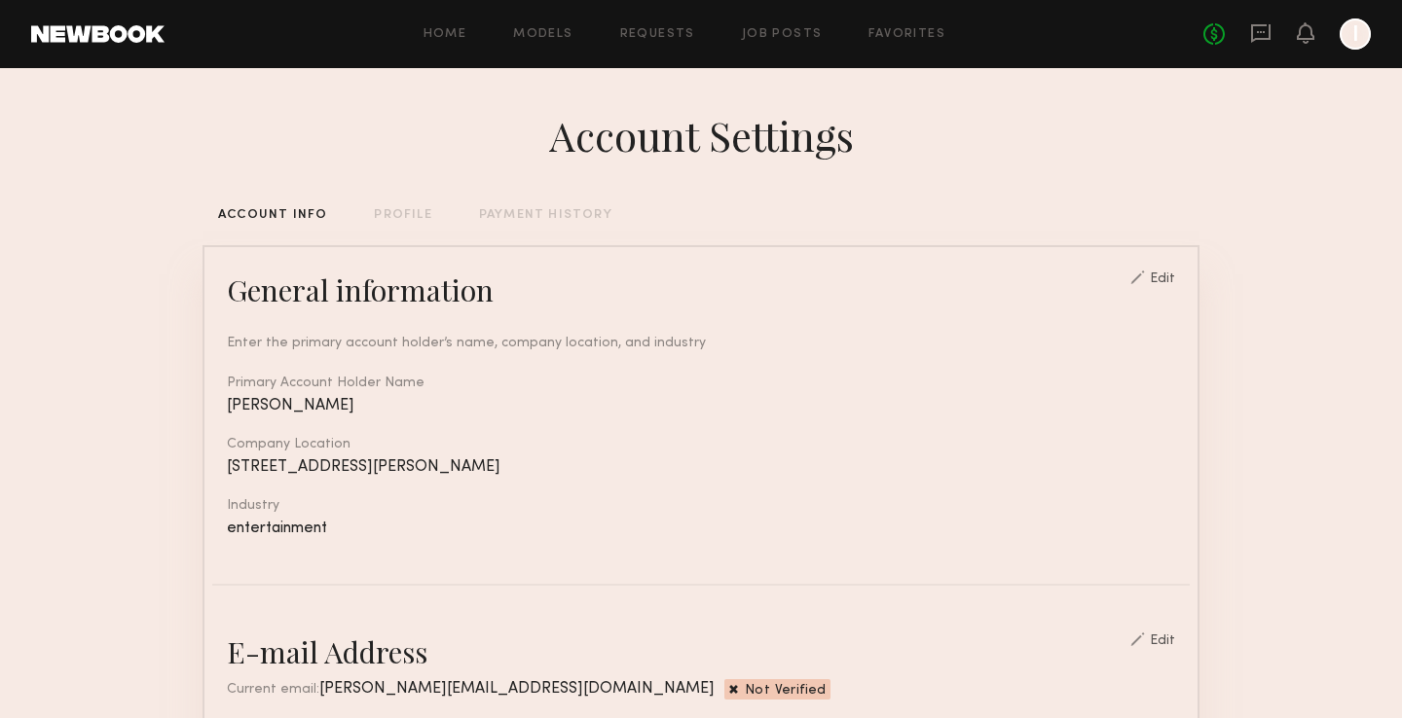
click at [385, 218] on div "PROFILE" at bounding box center [402, 215] width 57 height 13
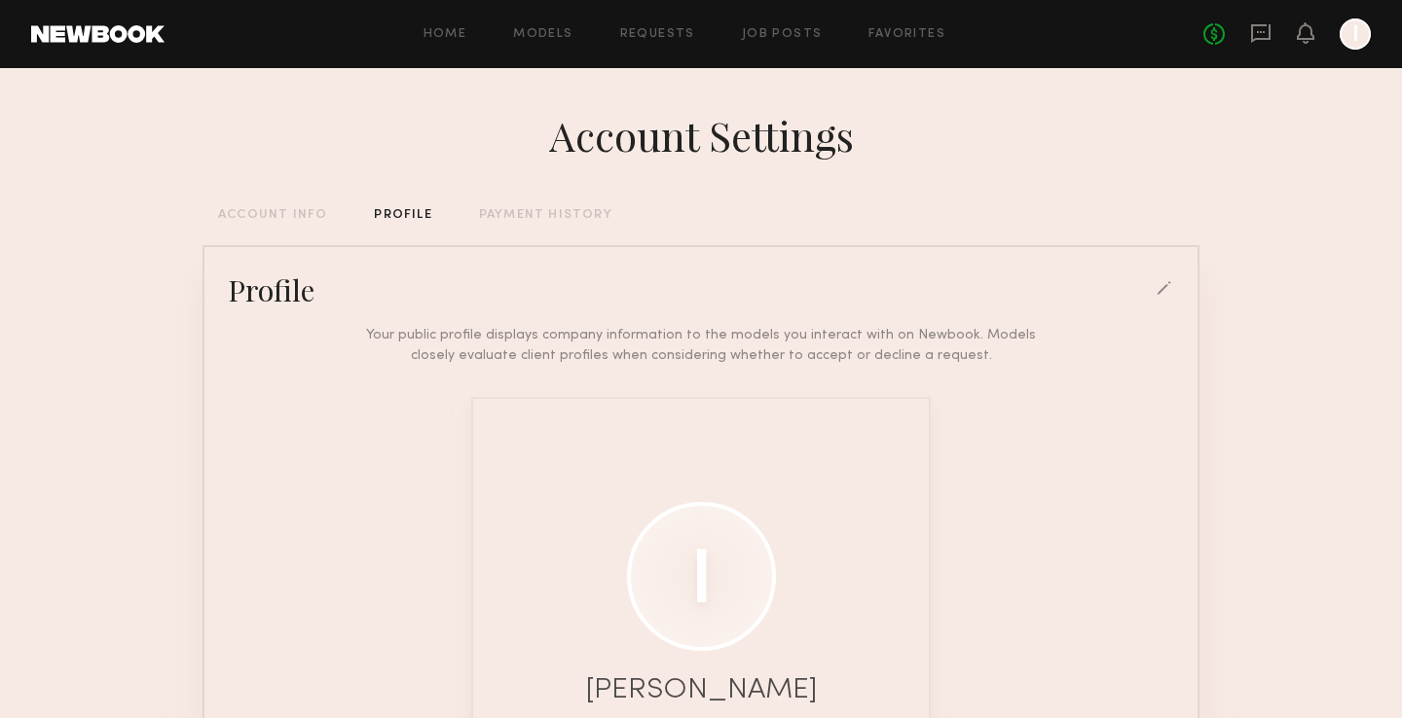
click at [678, 580] on div at bounding box center [701, 576] width 149 height 149
click at [1161, 290] on div at bounding box center [1165, 290] width 18 height 18
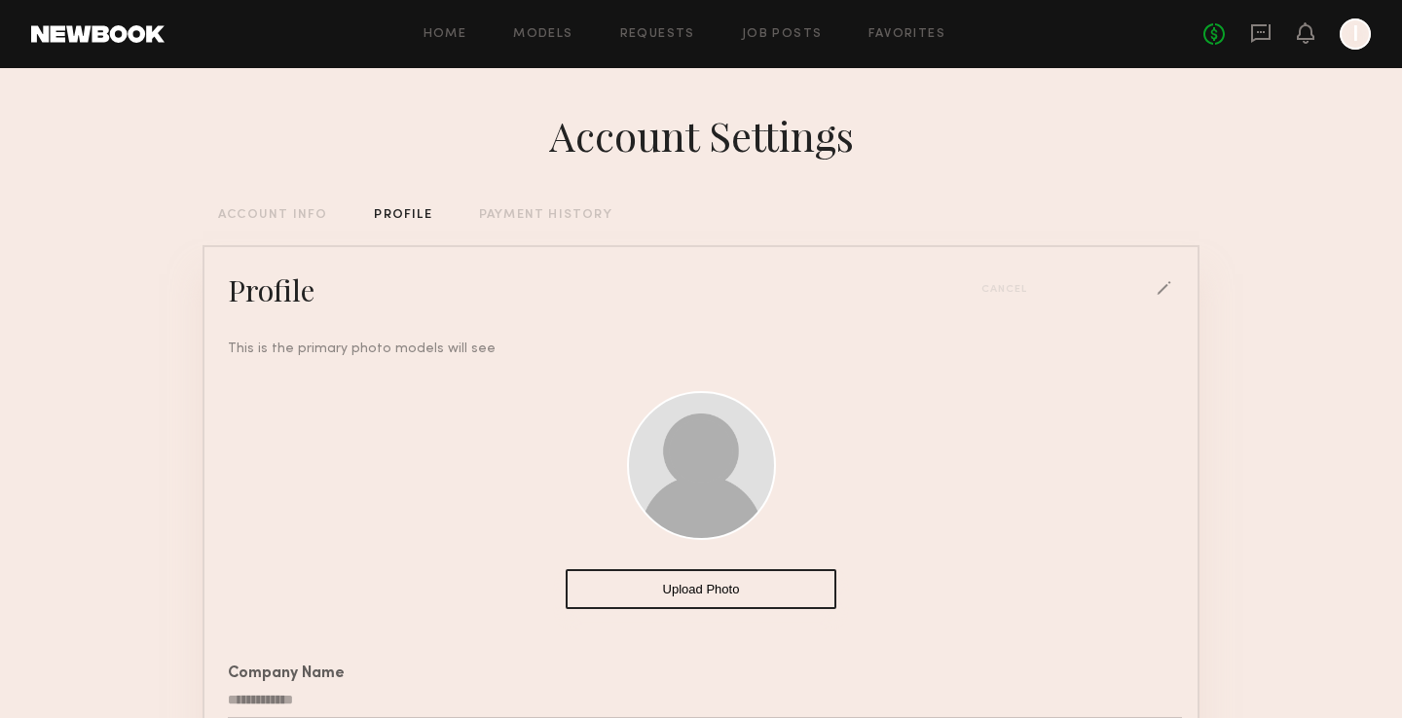
click at [720, 592] on button "Upload Photo" at bounding box center [701, 589] width 271 height 40
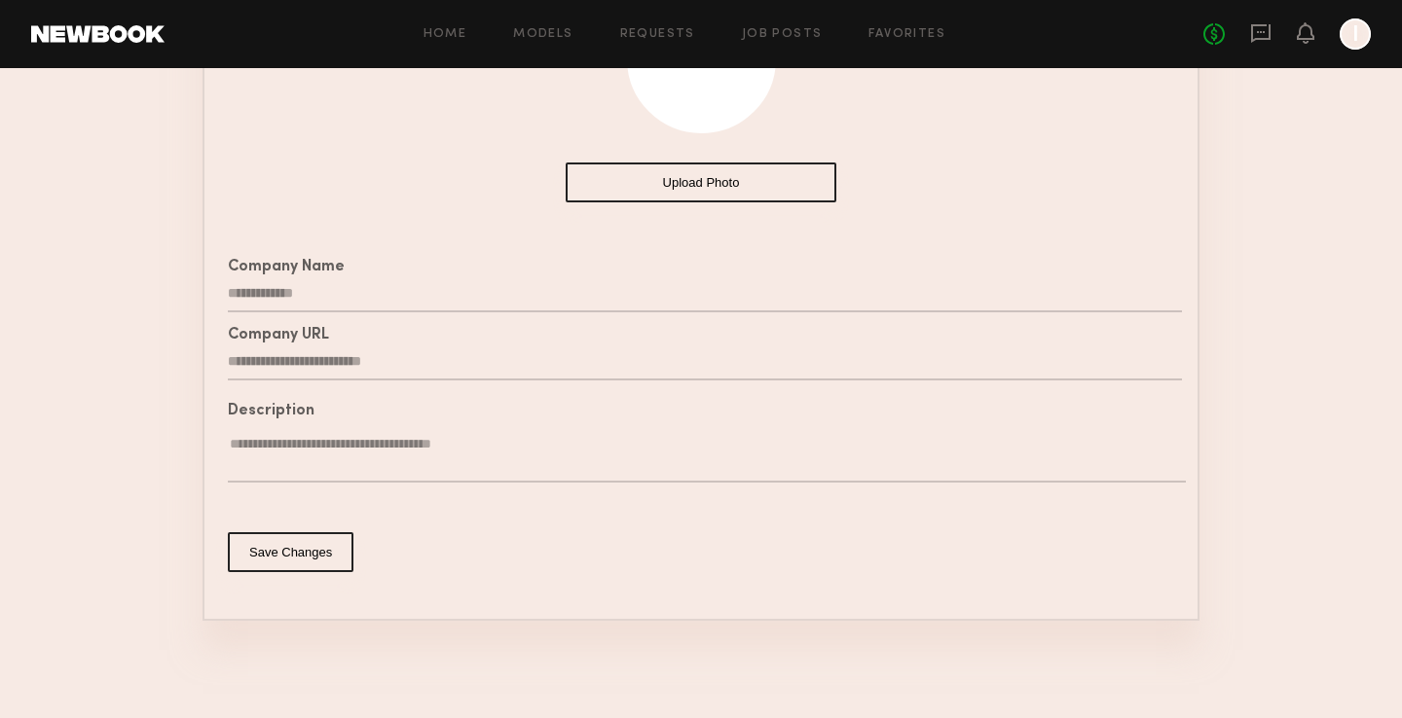
scroll to position [409, 0]
click at [275, 551] on button "Save Changes" at bounding box center [291, 552] width 126 height 40
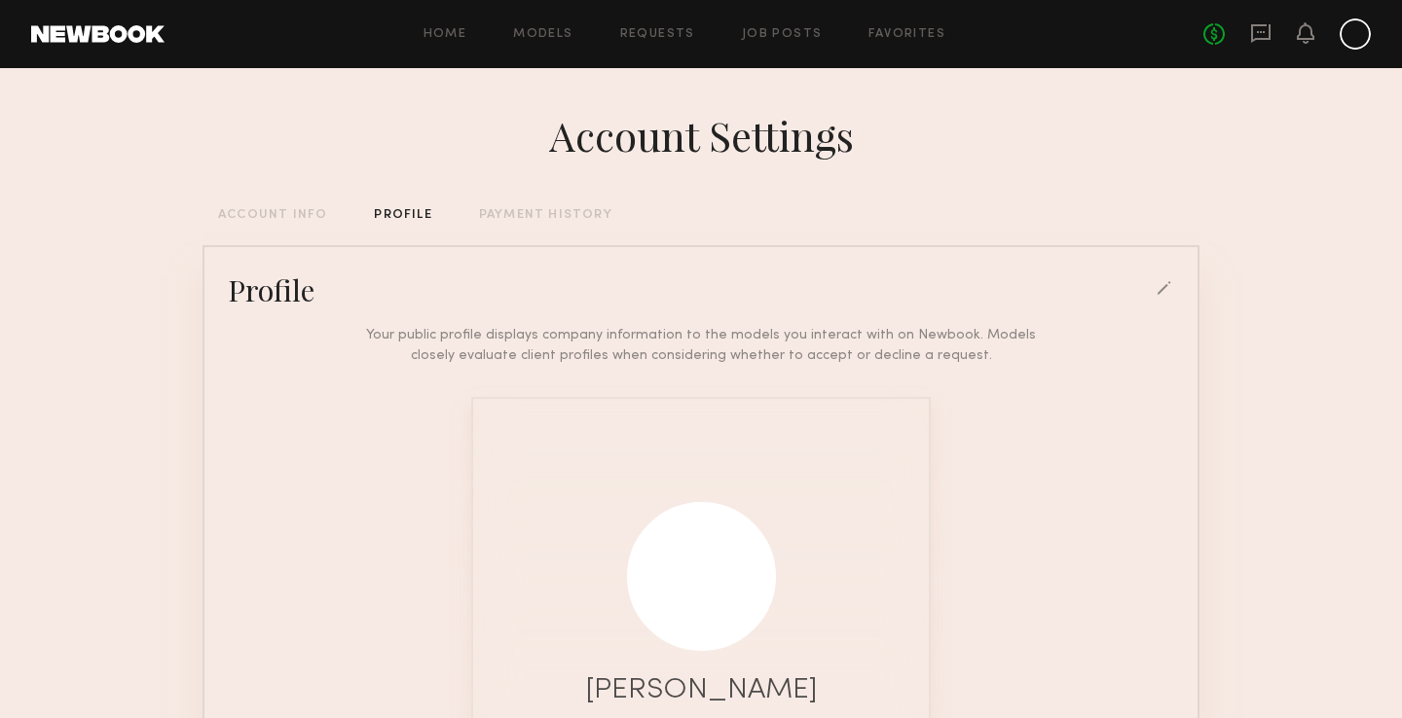
scroll to position [0, 0]
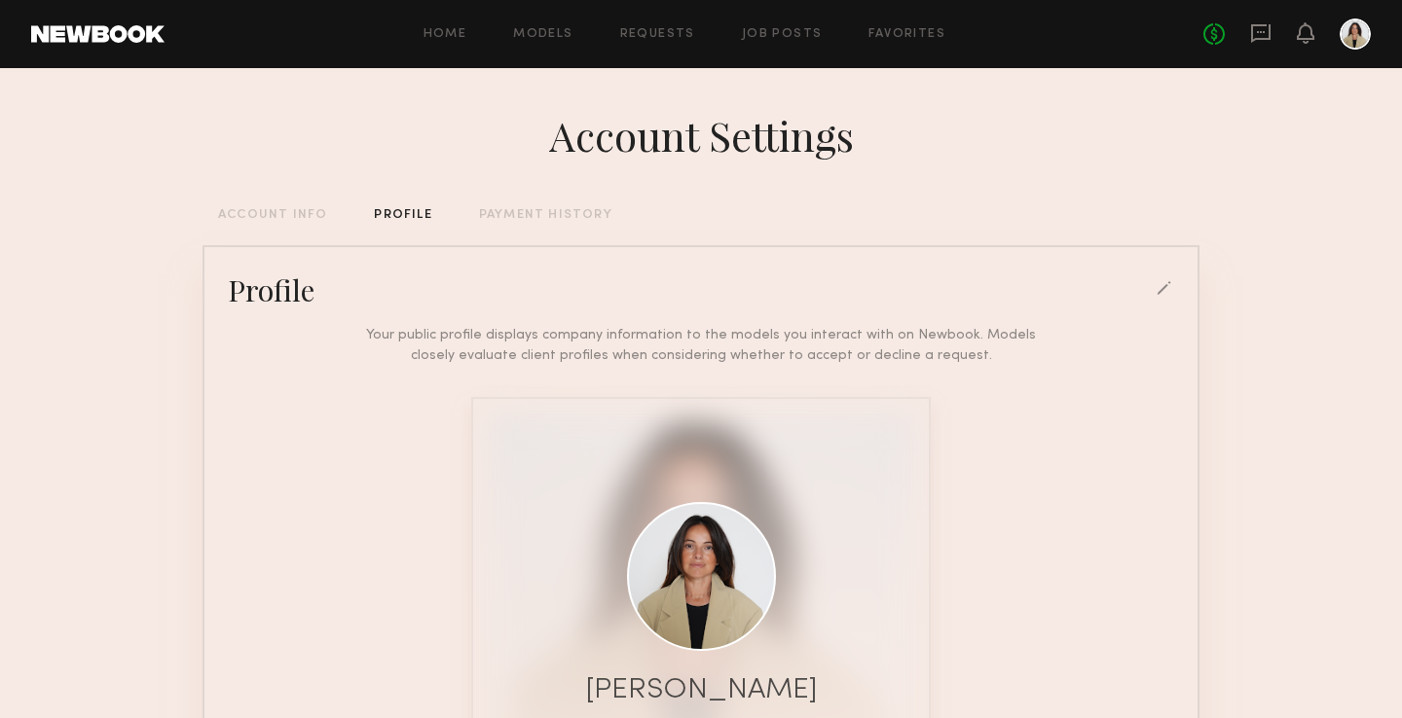
click at [121, 31] on link at bounding box center [97, 34] width 133 height 18
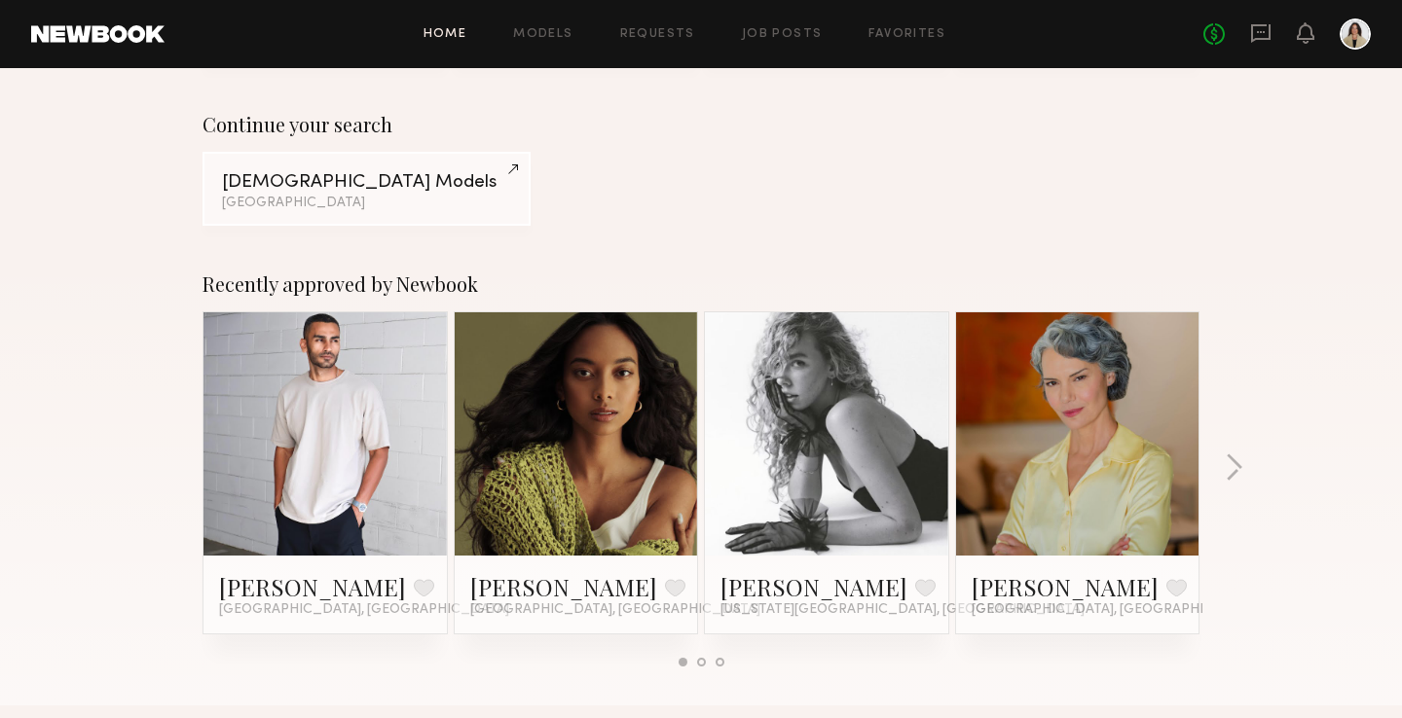
scroll to position [113, 0]
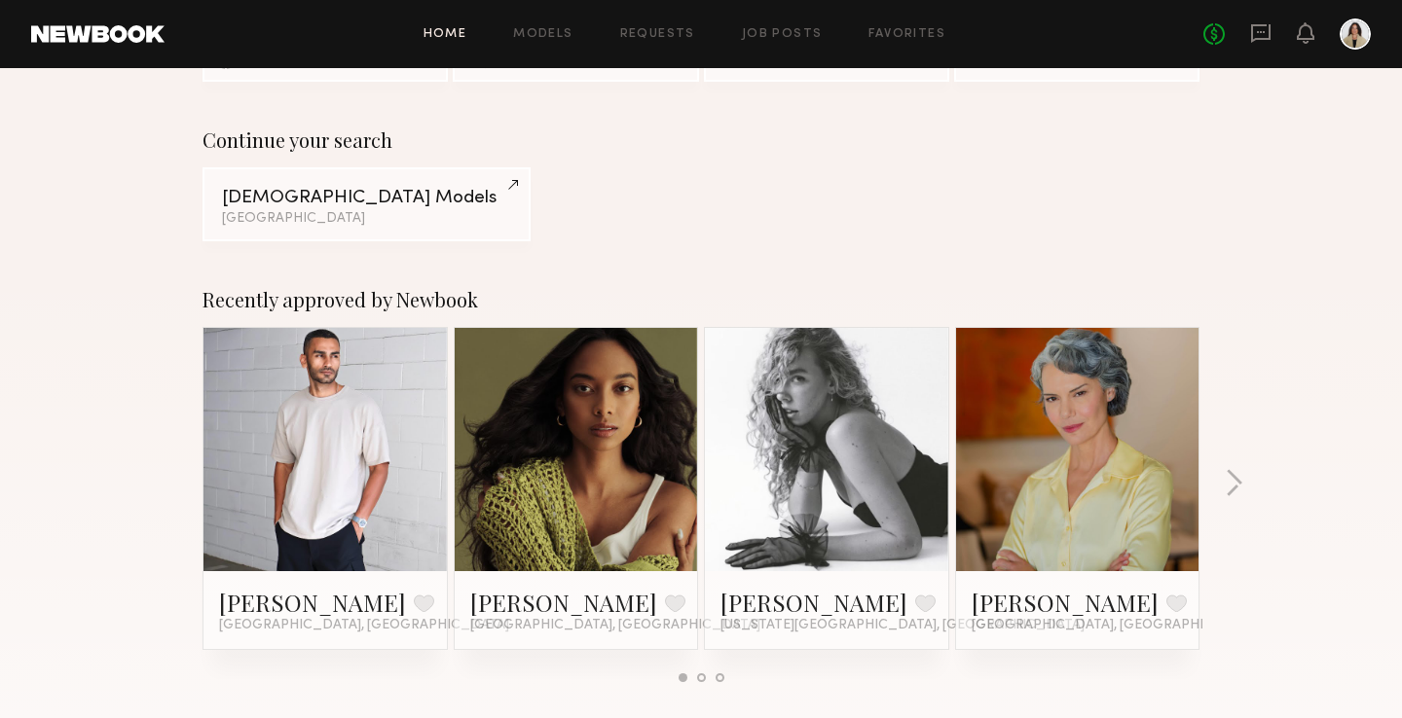
click at [1090, 454] on link at bounding box center [1077, 449] width 119 height 243
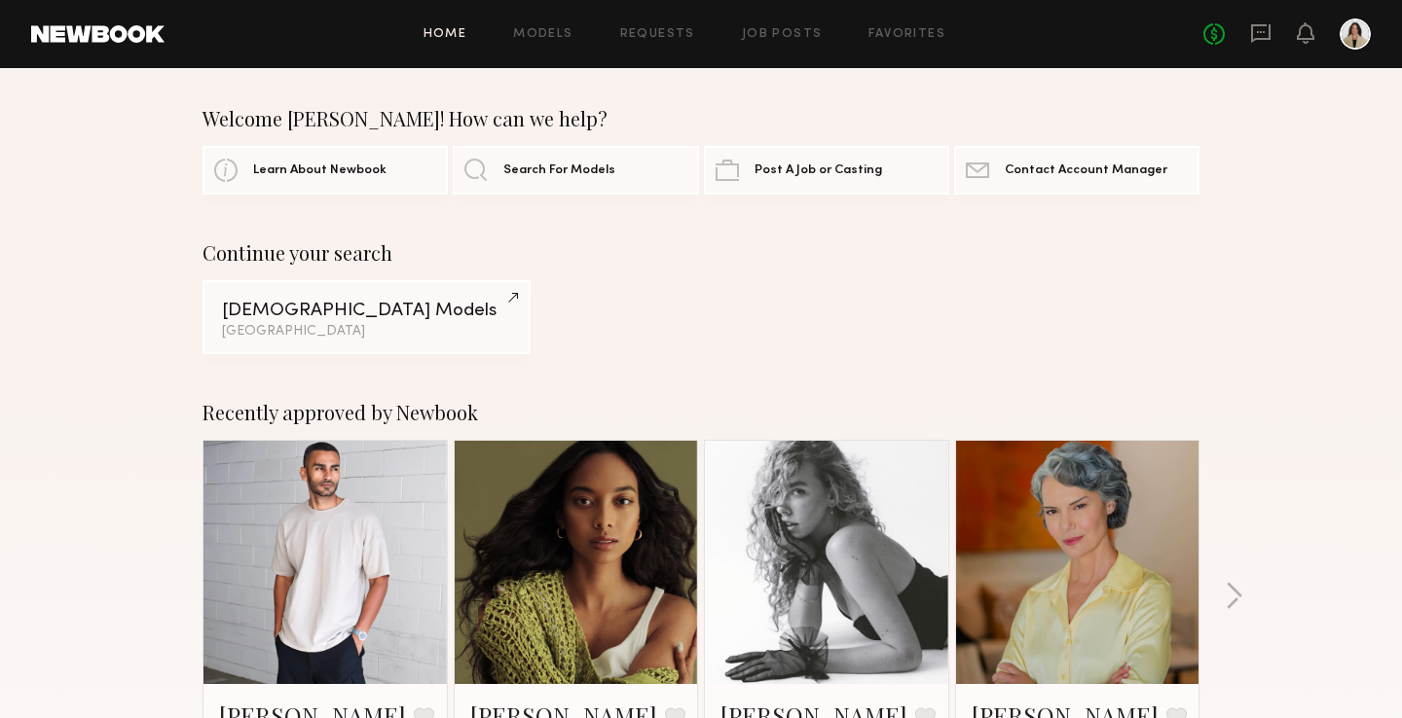
scroll to position [0, 0]
click at [371, 330] on div "[GEOGRAPHIC_DATA]" at bounding box center [366, 331] width 289 height 14
